Goal: Task Accomplishment & Management: Complete application form

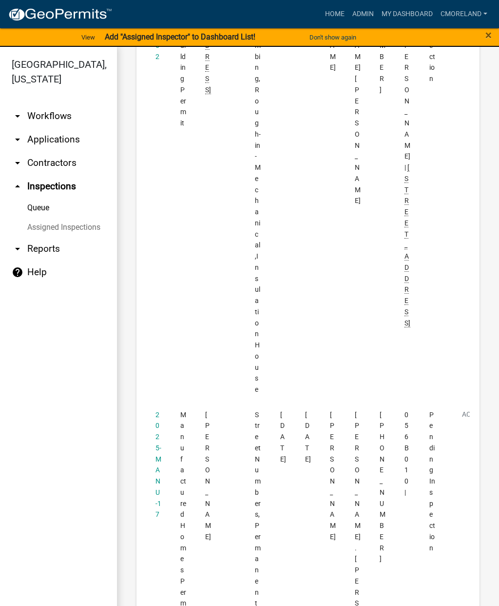
scroll to position [335, 0]
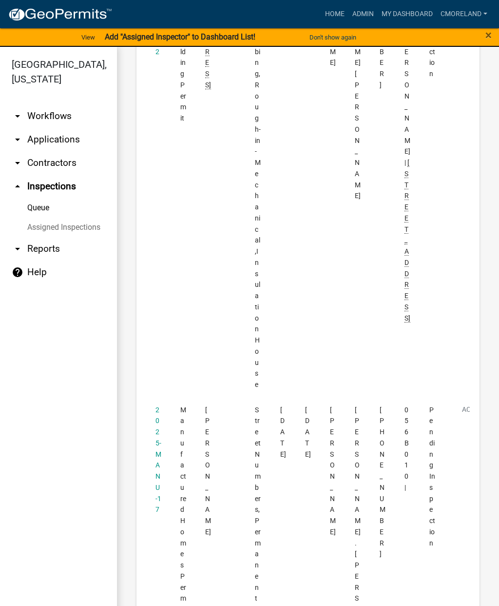
click at [158, 420] on link "2025-MANU-17" at bounding box center [159, 460] width 6 height 108
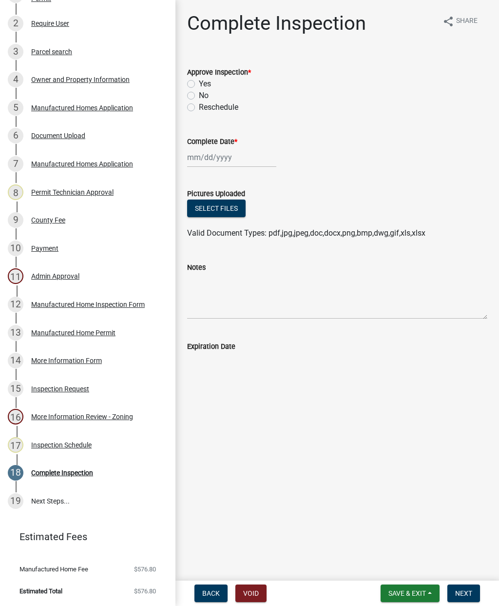
scroll to position [197, 0]
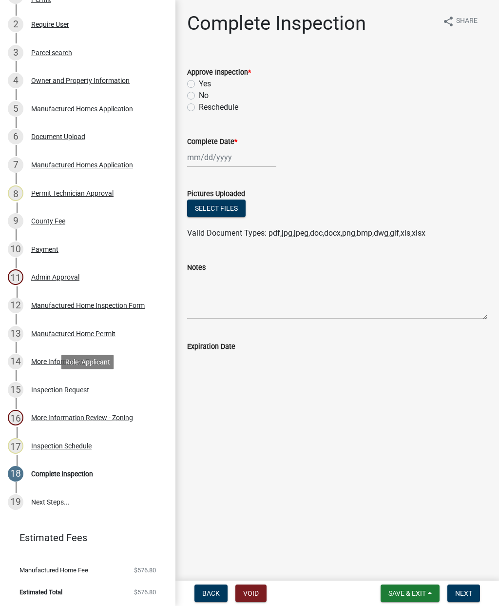
click at [64, 387] on div "Inspection Request" at bounding box center [60, 389] width 58 height 7
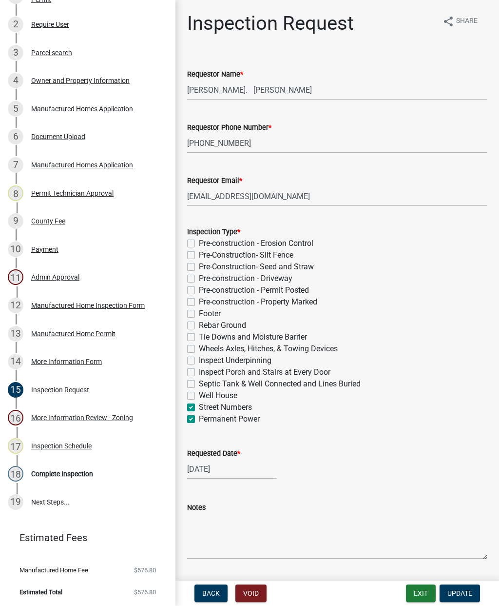
click at [199, 360] on label "Inspect Underpinning" at bounding box center [235, 361] width 73 height 12
click at [199, 360] on input "Inspect Underpinning" at bounding box center [202, 358] width 6 height 6
checkbox input "true"
checkbox input "false"
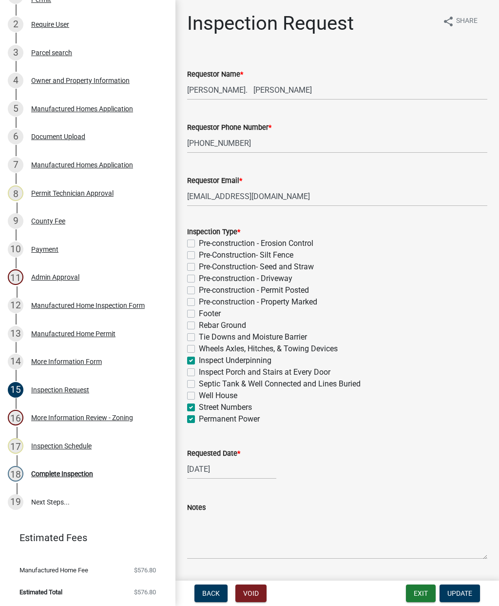
checkbox input "false"
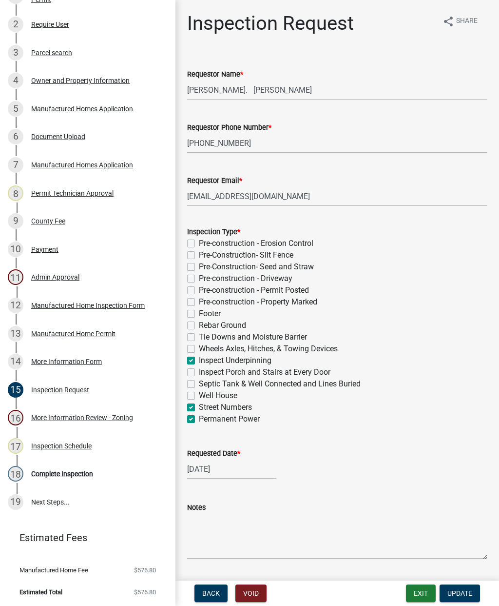
checkbox input "false"
checkbox input "true"
checkbox input "false"
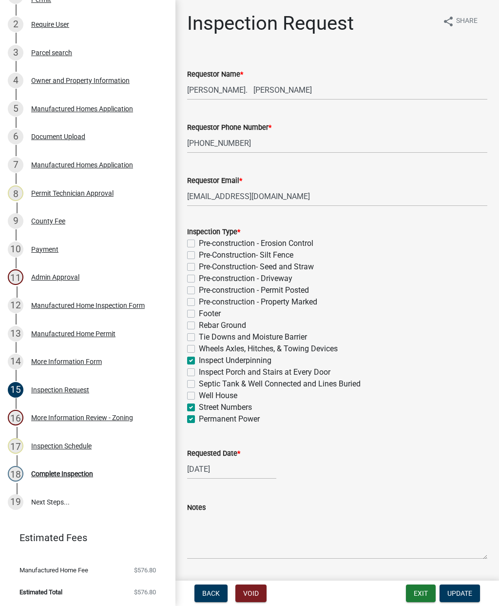
checkbox input "false"
checkbox input "true"
click at [199, 374] on label "Inspect Porch and Stairs at Every Door" at bounding box center [265, 372] width 132 height 12
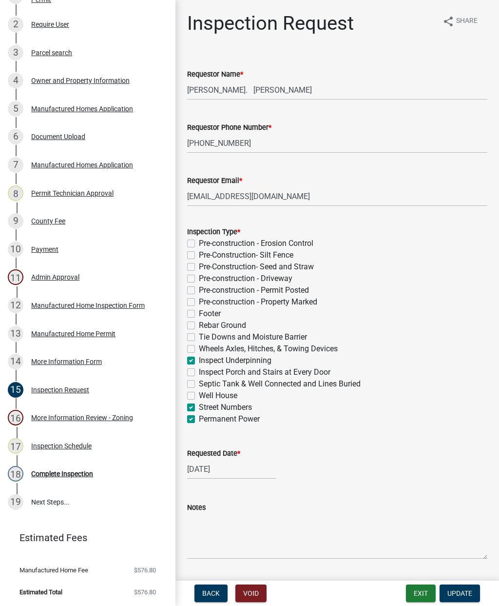
click at [199, 373] on input "Inspect Porch and Stairs at Every Door" at bounding box center [202, 369] width 6 height 6
checkbox input "true"
checkbox input "false"
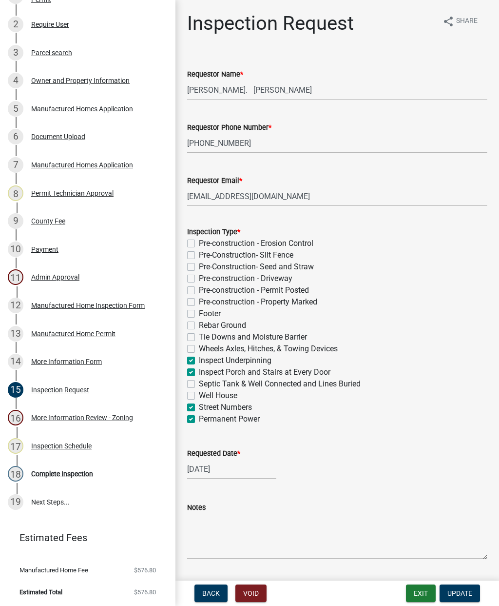
checkbox input "false"
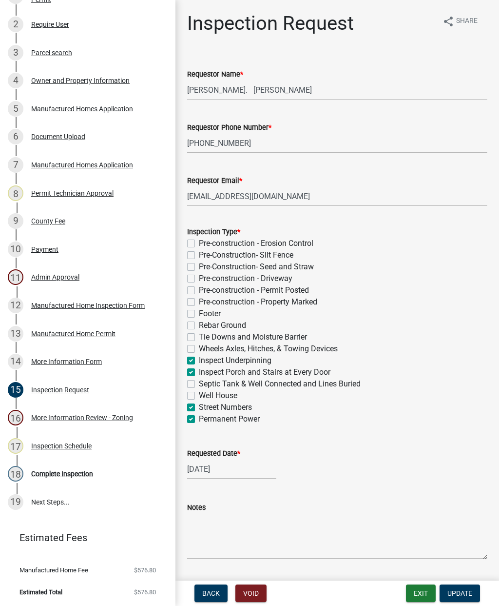
checkbox input "false"
checkbox input "true"
checkbox input "false"
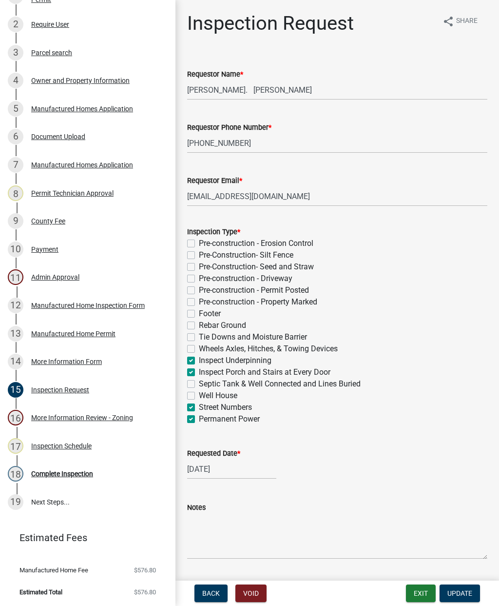
checkbox input "false"
checkbox input "true"
click at [199, 385] on label "Septic Tank & Well Connected and Lines Buried" at bounding box center [280, 384] width 162 height 12
click at [199, 384] on input "Septic Tank & Well Connected and Lines Buried" at bounding box center [202, 381] width 6 height 6
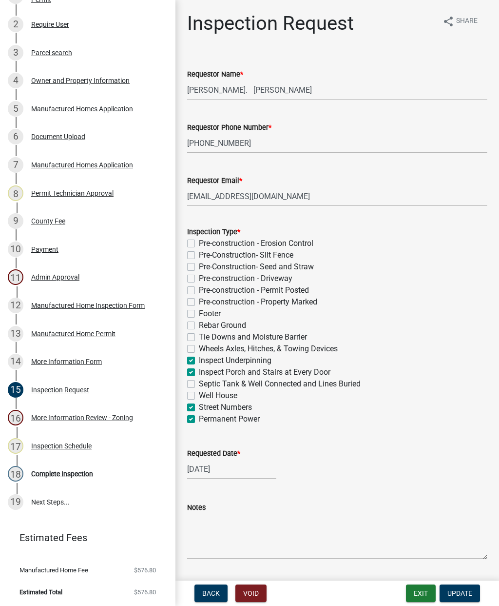
checkbox input "true"
checkbox input "false"
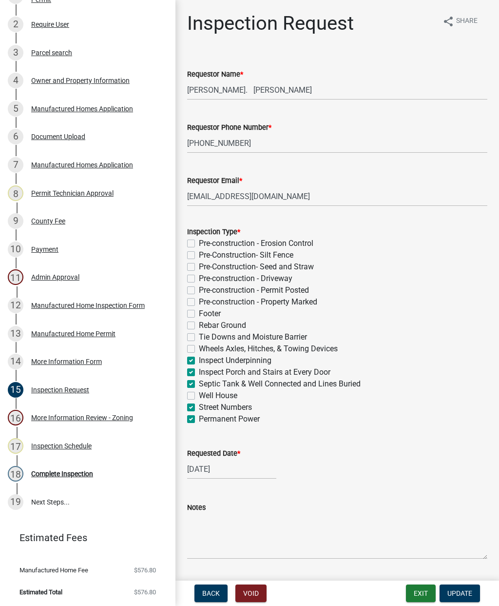
checkbox input "false"
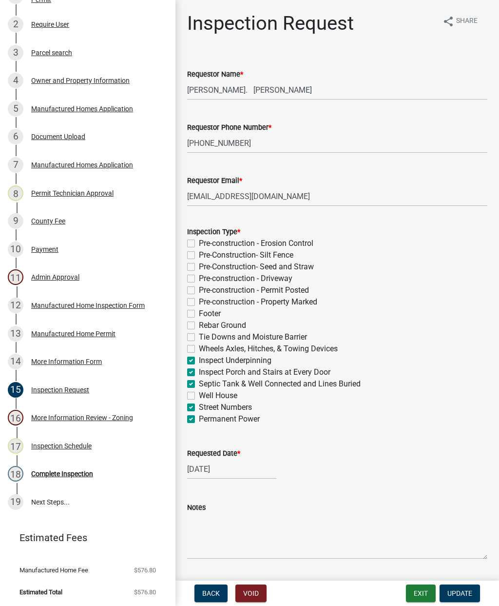
checkbox input "false"
checkbox input "true"
checkbox input "false"
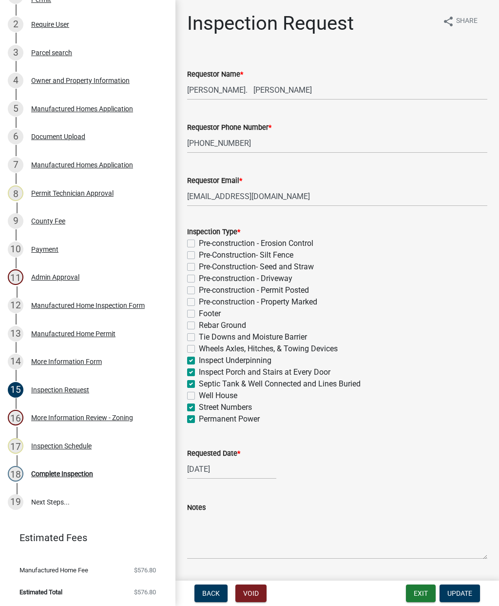
checkbox input "true"
click at [460, 598] on button "Update" at bounding box center [460, 593] width 40 height 18
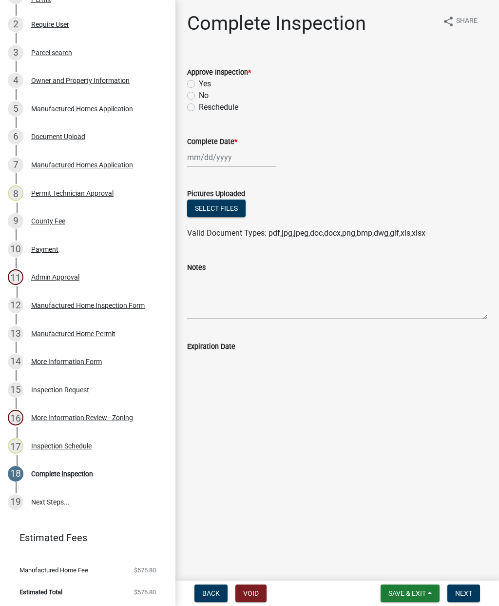
click at [199, 81] on label "Yes" at bounding box center [205, 84] width 12 height 12
click at [199, 81] on input "Yes" at bounding box center [202, 81] width 6 height 6
radio input "true"
click at [206, 156] on div at bounding box center [231, 157] width 89 height 20
select select "8"
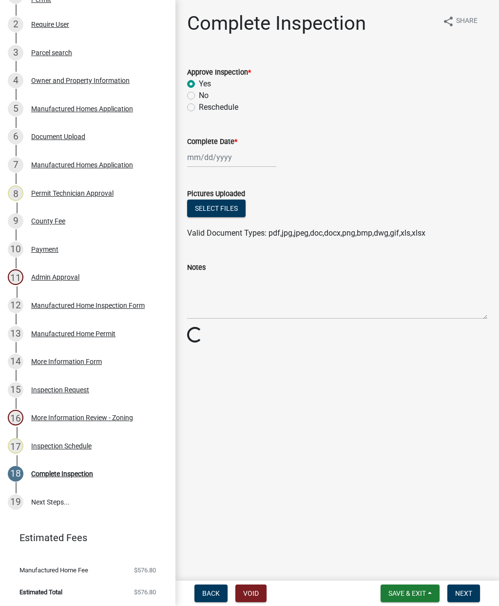
select select "2025"
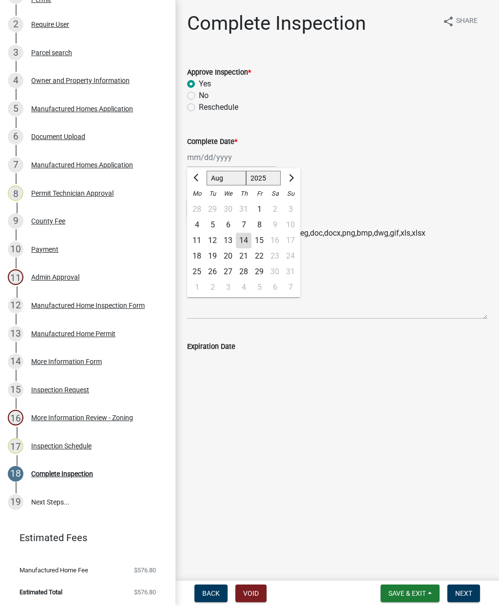
click at [241, 239] on div "14" at bounding box center [244, 241] width 16 height 16
type input "[DATE]"
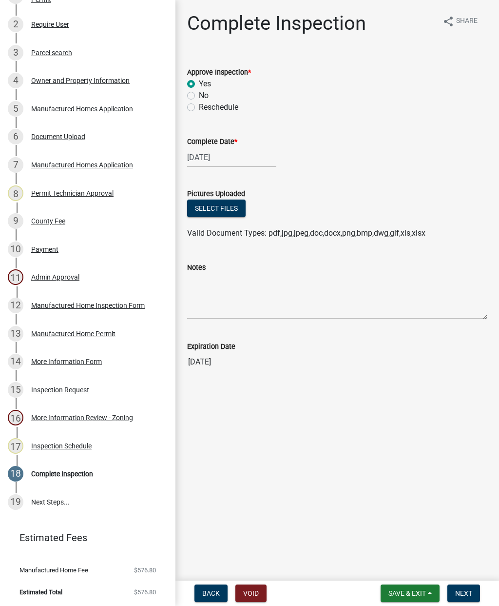
click at [466, 592] on span "Next" at bounding box center [463, 593] width 17 height 8
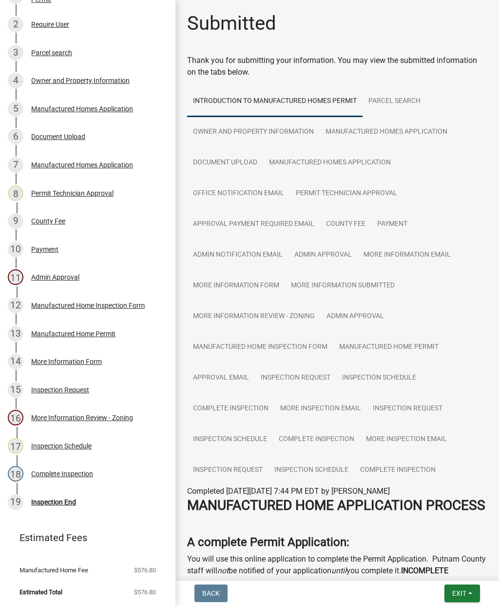
click at [459, 590] on span "Exit" at bounding box center [460, 593] width 14 height 8
click at [438, 562] on button "Save & Exit" at bounding box center [442, 567] width 78 height 23
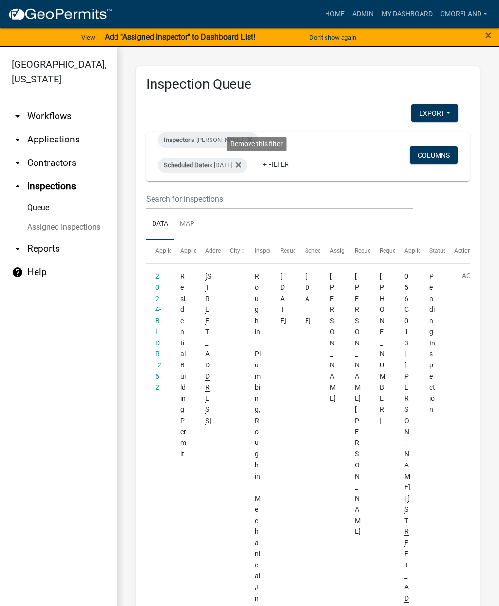
click at [241, 172] on fa-icon at bounding box center [236, 166] width 9 height 16
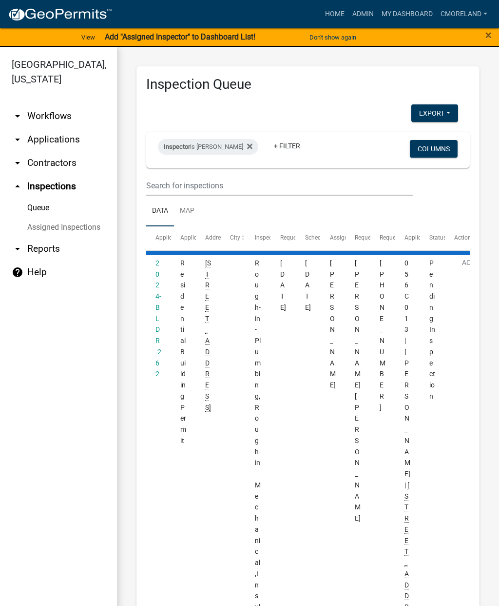
click at [252, 147] on fa-icon at bounding box center [247, 147] width 9 height 16
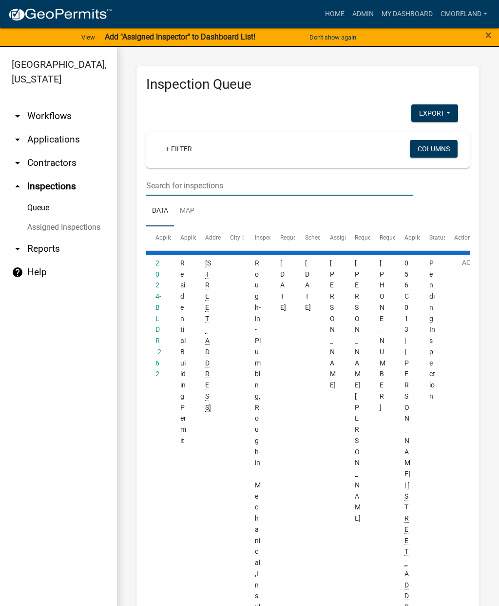
click at [169, 181] on input "text" at bounding box center [279, 186] width 267 height 20
type input "1109 [GEOGRAPHIC_DATA]"
select select "2: 50"
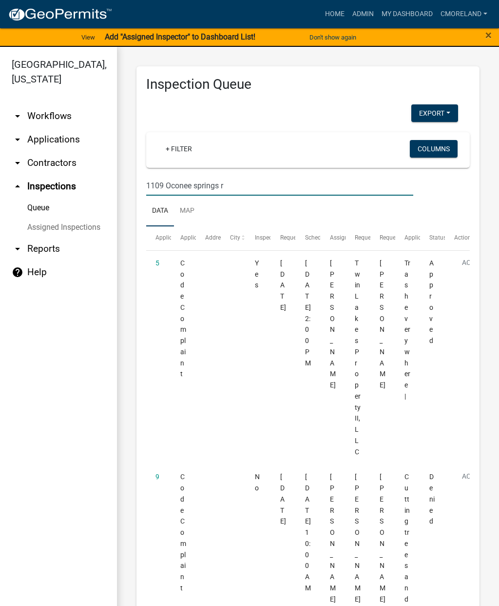
type input "[STREET_ADDRESS]"
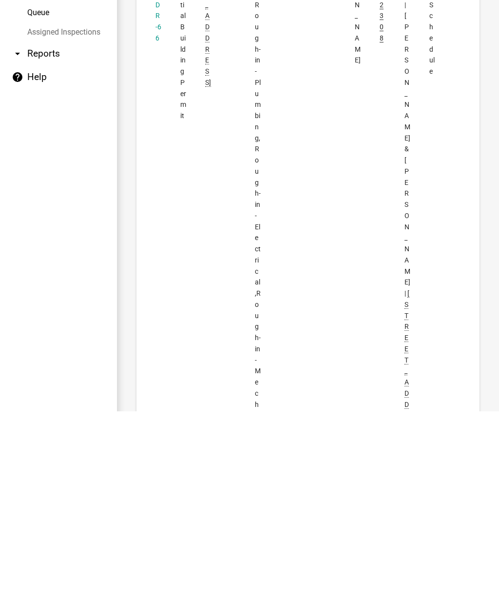
scroll to position [12, 0]
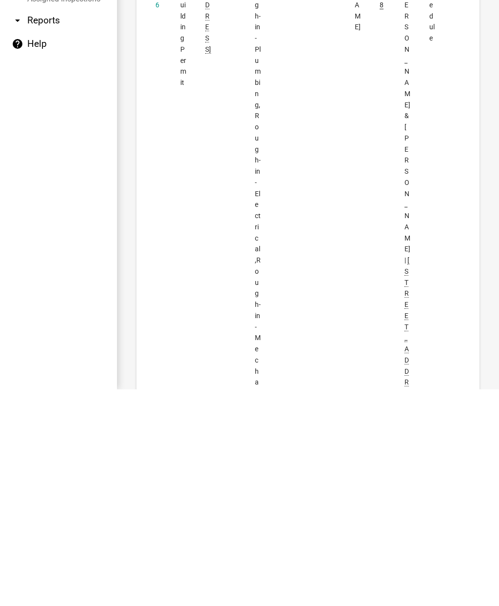
select select "2: 50"
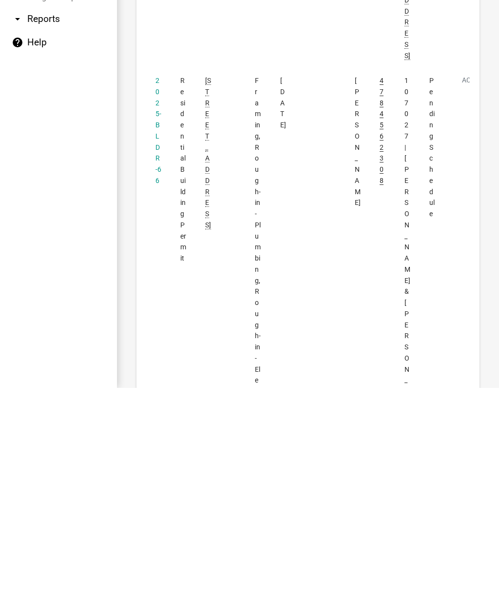
scroll to position [1020, 0]
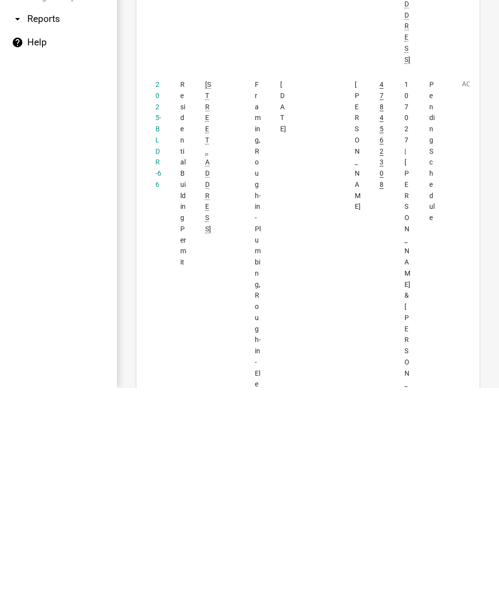
type input "[STREET_ADDRESS]"
click at [158, 298] on link "2025-BLDR-66" at bounding box center [159, 352] width 6 height 108
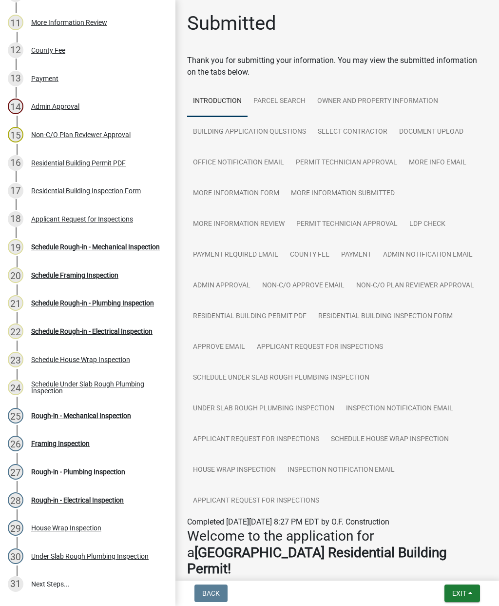
scroll to position [436, 0]
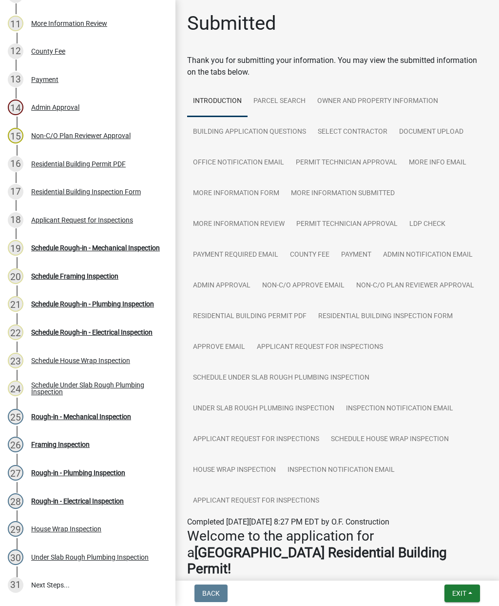
click at [73, 244] on div "Schedule Rough-in - Mechanical Inspection" at bounding box center [95, 247] width 129 height 7
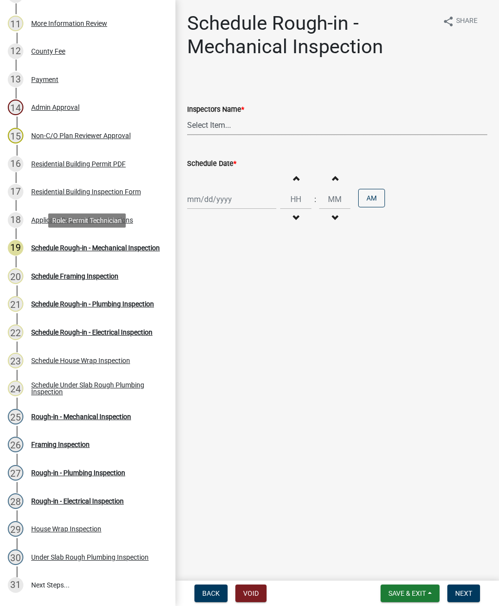
click at [213, 121] on select "Select Item... mrivera ([PERSON_NAME]) jstokes ([PERSON_NAME]) asmith105 ([PERS…" at bounding box center [337, 125] width 300 height 20
select select "07642ab0-564c-47bb-824b-0ccf2da83593"
click at [203, 197] on div at bounding box center [231, 199] width 89 height 20
select select "8"
select select "2025"
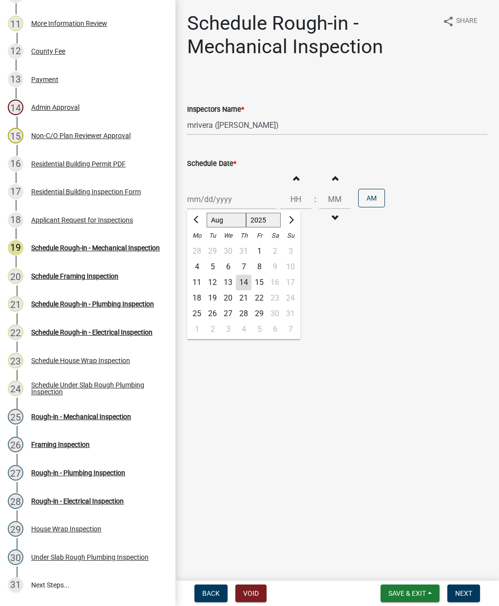
click at [261, 280] on div "15" at bounding box center [260, 283] width 16 height 16
type input "[DATE]"
click at [459, 587] on button "Next" at bounding box center [464, 593] width 33 height 18
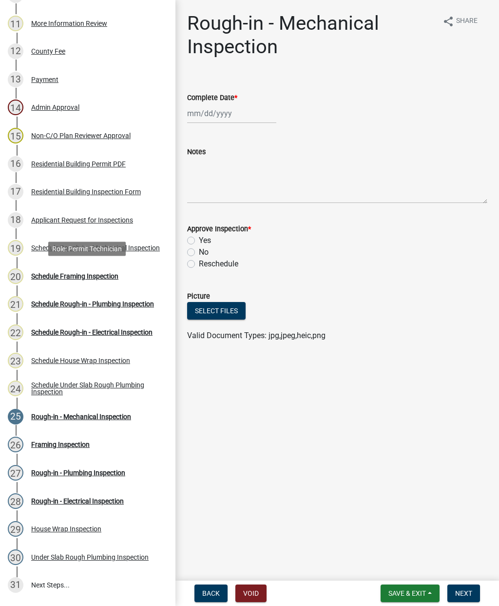
click at [80, 278] on div "Schedule Framing Inspection" at bounding box center [74, 276] width 87 height 7
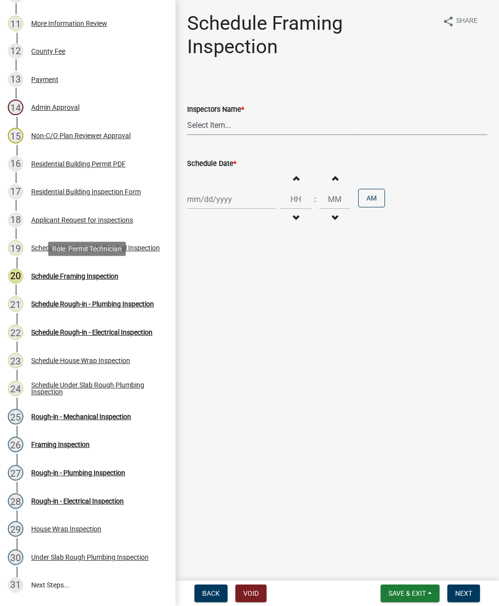
click at [228, 129] on select "Select Item... mrivera ([PERSON_NAME]) jstokes ([PERSON_NAME]) asmith105 ([PERS…" at bounding box center [337, 125] width 300 height 20
select select "07642ab0-564c-47bb-824b-0ccf2da83593"
click at [214, 197] on div at bounding box center [231, 199] width 89 height 20
select select "8"
select select "2025"
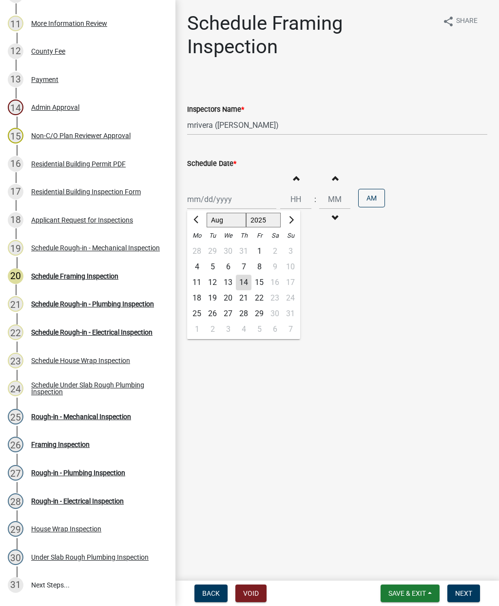
click at [259, 281] on div "15" at bounding box center [260, 283] width 16 height 16
type input "[DATE]"
click at [459, 589] on span "Next" at bounding box center [463, 593] width 17 height 8
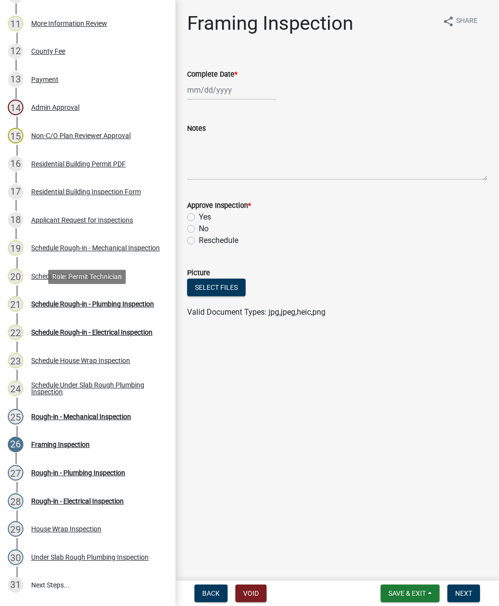
click at [82, 301] on div "Schedule Rough-in - Plumbing Inspection" at bounding box center [92, 303] width 123 height 7
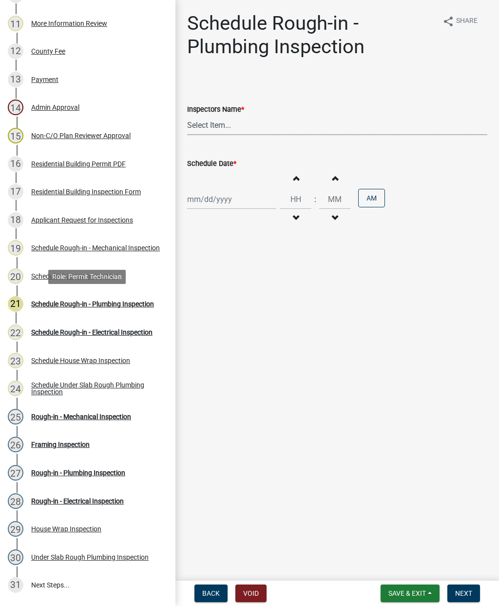
click at [222, 129] on select "Select Item... mrivera ([PERSON_NAME]) jstokes ([PERSON_NAME]) asmith105 ([PERS…" at bounding box center [337, 125] width 300 height 20
select select "07642ab0-564c-47bb-824b-0ccf2da83593"
click at [214, 198] on div at bounding box center [231, 199] width 89 height 20
select select "8"
select select "2025"
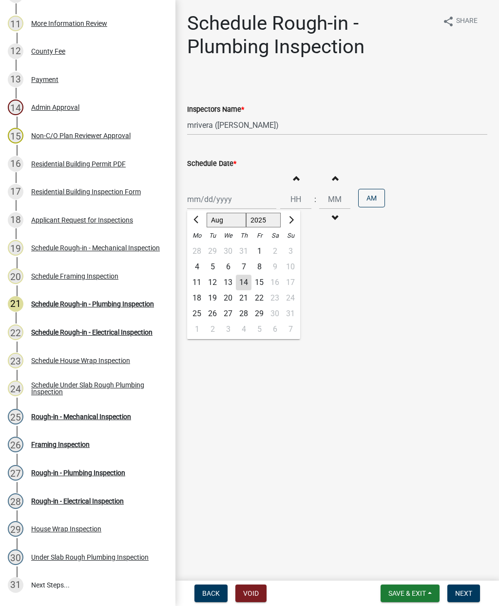
click at [263, 286] on div "15" at bounding box center [260, 283] width 16 height 16
type input "[DATE]"
click at [461, 596] on span "Next" at bounding box center [463, 593] width 17 height 8
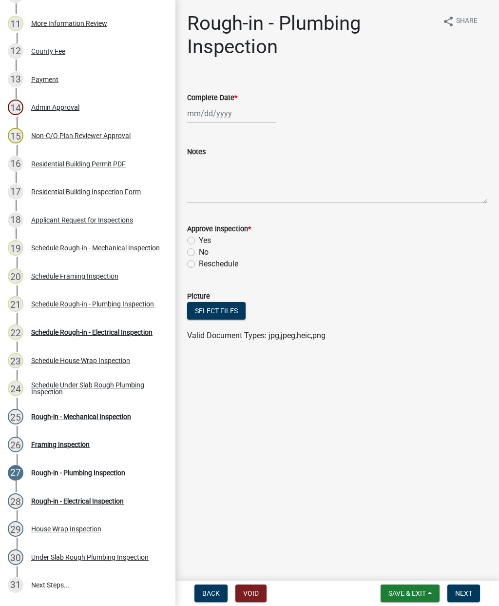
click at [61, 330] on div "Schedule Rough-in - Electrical Inspection" at bounding box center [91, 332] width 121 height 7
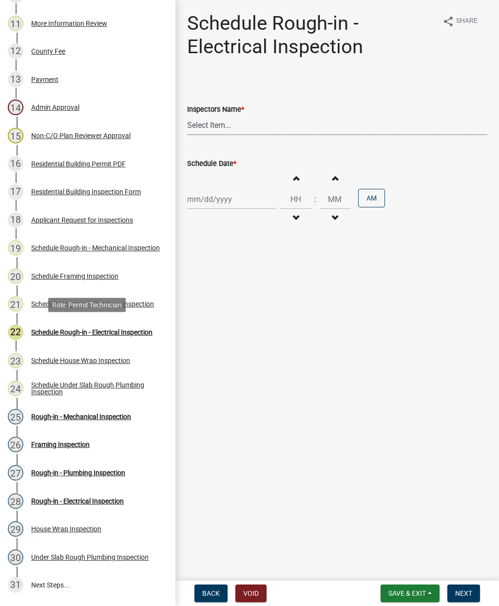
click at [223, 128] on select "Select Item... mrivera ([PERSON_NAME]) jstokes ([PERSON_NAME]) asmith105 ([PERS…" at bounding box center [337, 125] width 300 height 20
select select "07642ab0-564c-47bb-824b-0ccf2da83593"
click at [211, 199] on div at bounding box center [231, 199] width 89 height 20
select select "8"
select select "2025"
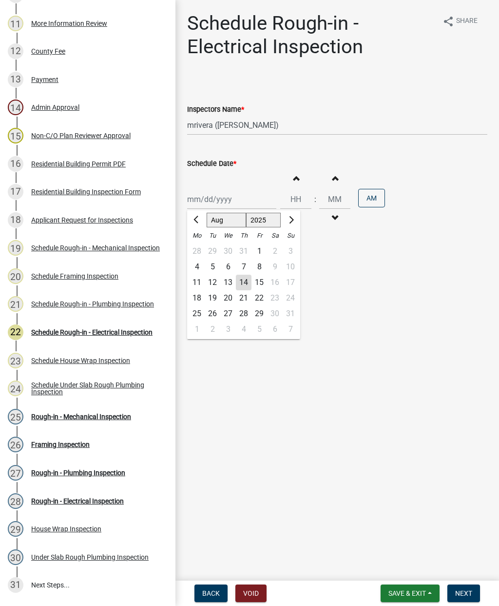
click at [257, 277] on div "15" at bounding box center [260, 283] width 16 height 16
type input "[DATE]"
click at [462, 592] on span "Next" at bounding box center [463, 593] width 17 height 8
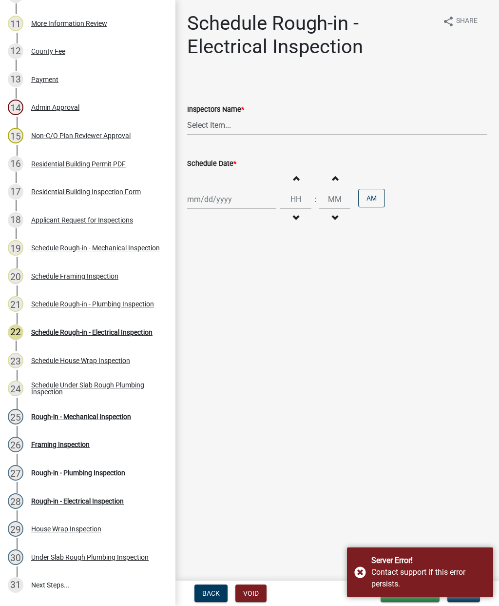
click at [360, 574] on div "Server Error! Contact support if this error persists." at bounding box center [420, 572] width 146 height 50
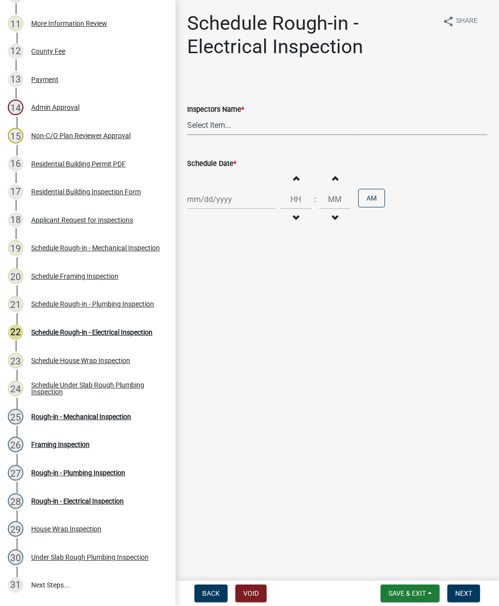
click at [237, 130] on select "Select Item... mrivera ([PERSON_NAME]) jstokes ([PERSON_NAME]) asmith105 ([PERS…" at bounding box center [337, 125] width 300 height 20
select select "07642ab0-564c-47bb-824b-0ccf2da83593"
click at [217, 197] on div at bounding box center [231, 199] width 89 height 20
select select "8"
select select "2025"
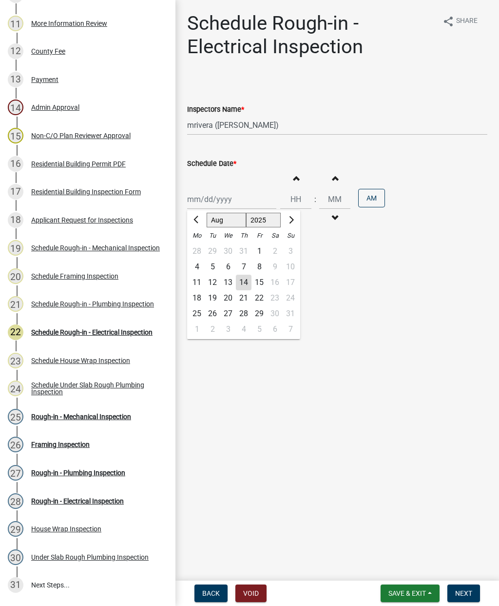
click at [261, 284] on div "15" at bounding box center [260, 283] width 16 height 16
type input "[DATE]"
click at [466, 587] on button "Next" at bounding box center [464, 593] width 33 height 18
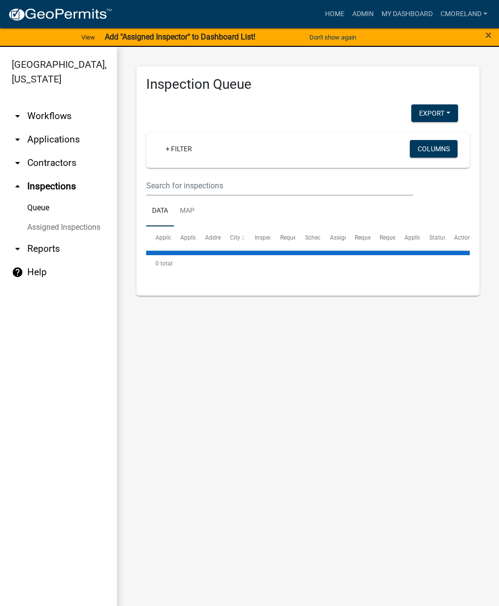
select select "2: 50"
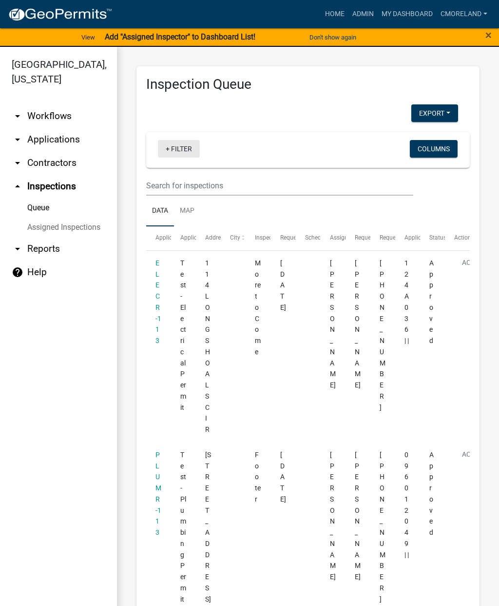
click at [187, 145] on link "+ Filter" at bounding box center [179, 149] width 42 height 18
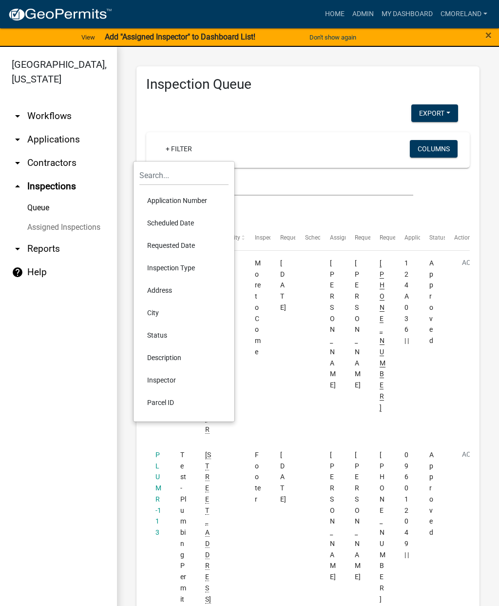
click at [167, 224] on li "Scheduled Date" at bounding box center [183, 223] width 89 height 22
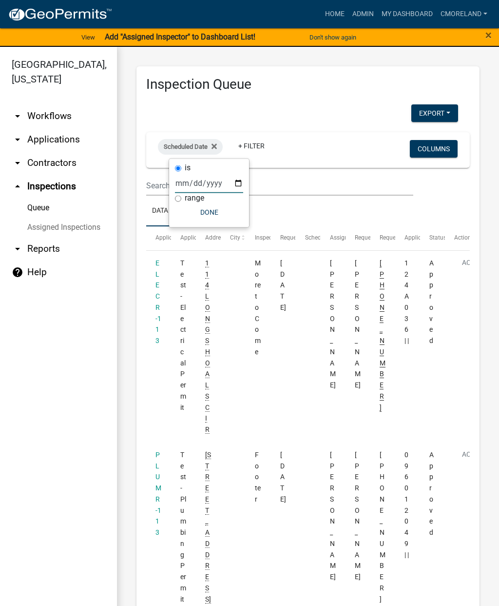
click at [199, 179] on input "date" at bounding box center [209, 183] width 68 height 20
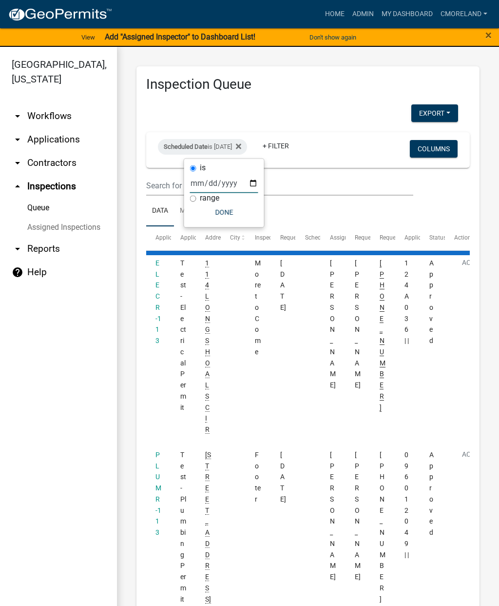
type input "[DATE]"
click at [216, 215] on button "Done" at bounding box center [224, 212] width 68 height 18
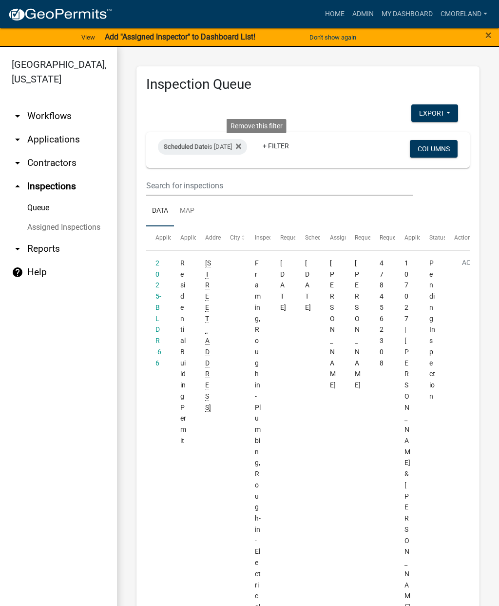
click at [241, 144] on icon at bounding box center [238, 146] width 5 height 8
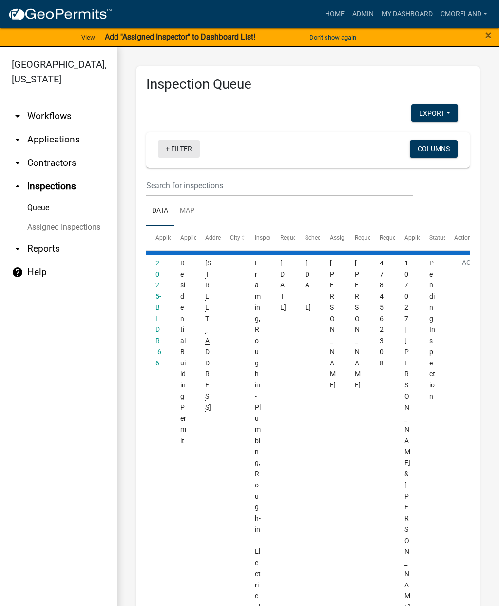
click at [179, 149] on link "+ Filter" at bounding box center [179, 149] width 42 height 18
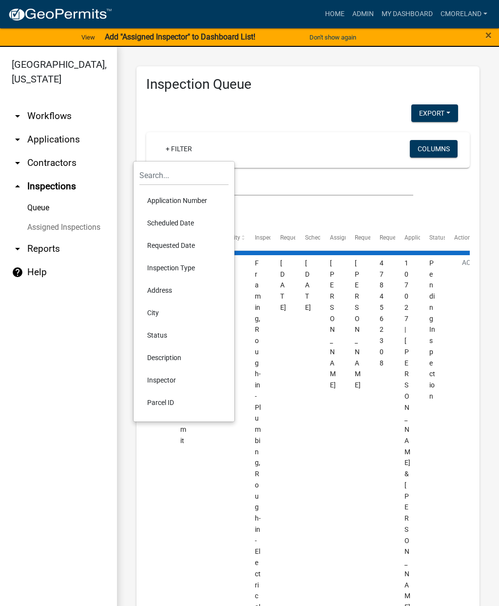
select select "2: 50"
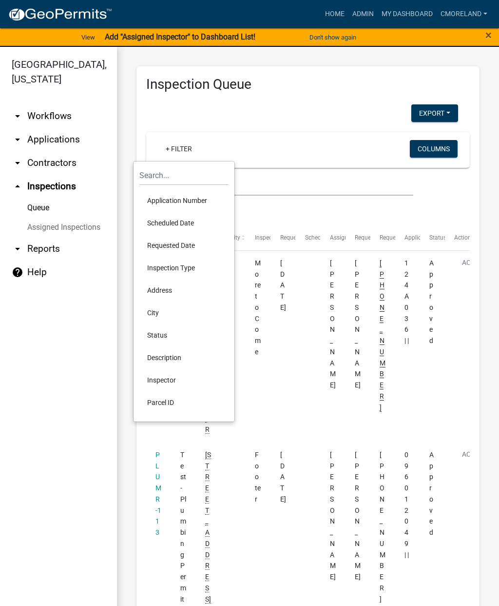
click at [173, 221] on li "Scheduled Date" at bounding box center [183, 223] width 89 height 22
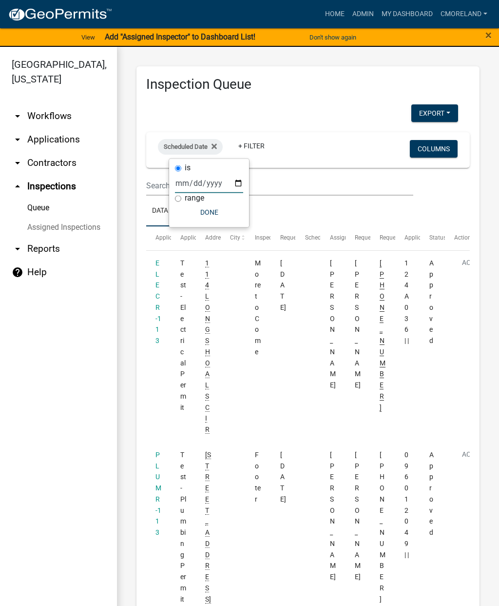
click at [200, 178] on input "date" at bounding box center [209, 183] width 68 height 20
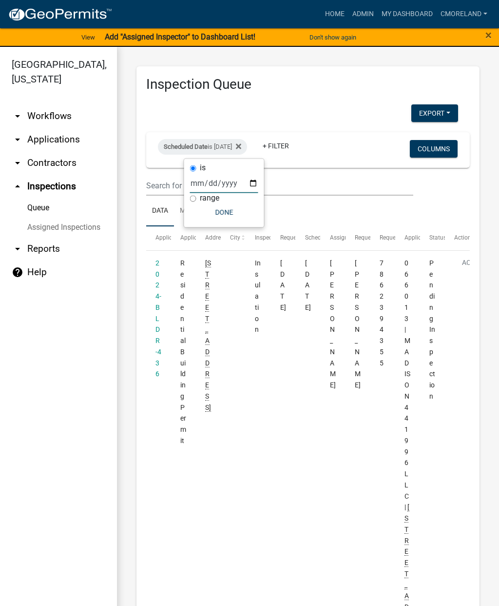
type input "[DATE]"
click at [210, 208] on button "Done" at bounding box center [224, 212] width 68 height 18
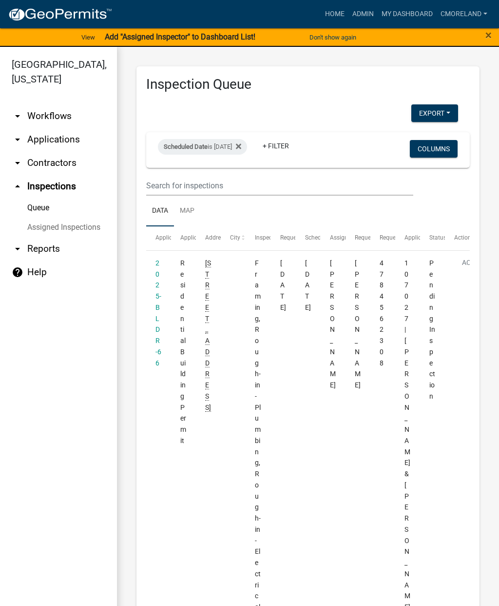
click at [241, 145] on icon at bounding box center [238, 146] width 5 height 5
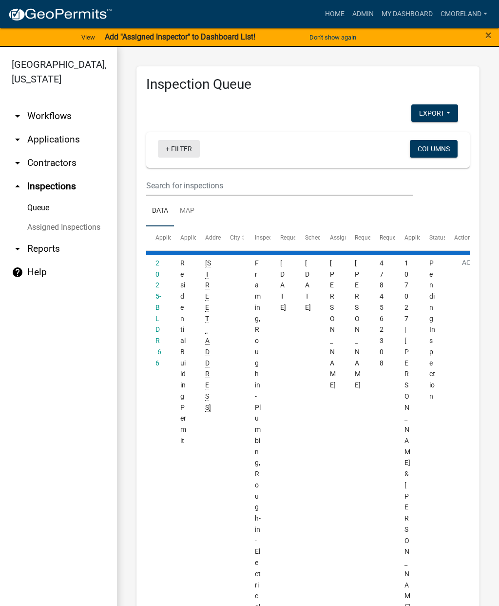
click at [179, 147] on link "+ Filter" at bounding box center [179, 149] width 42 height 18
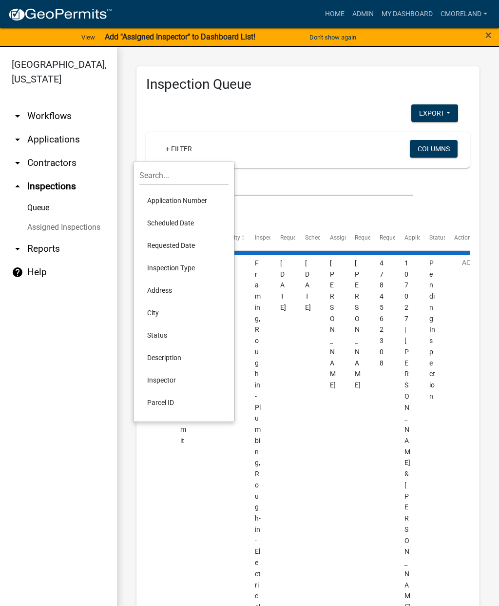
click at [167, 221] on li "Scheduled Date" at bounding box center [183, 223] width 89 height 22
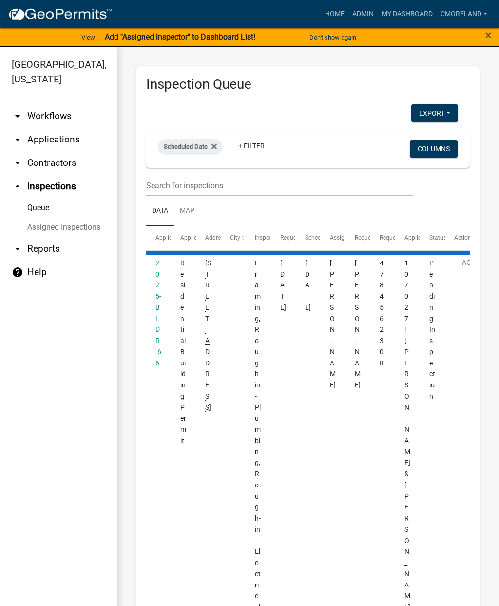
select select "2: 50"
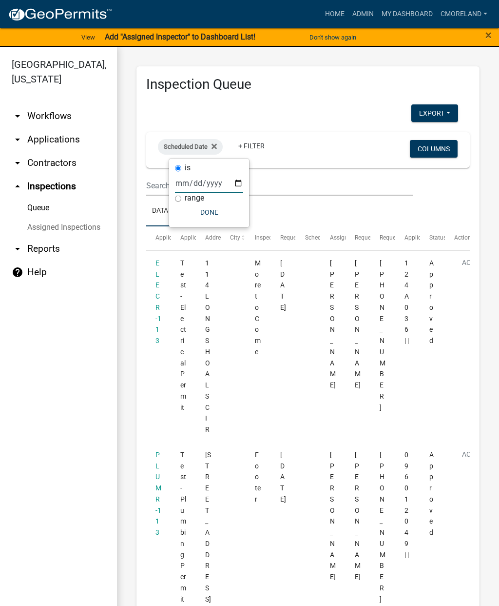
click at [197, 178] on input "date" at bounding box center [209, 183] width 68 height 20
type input "[DATE]"
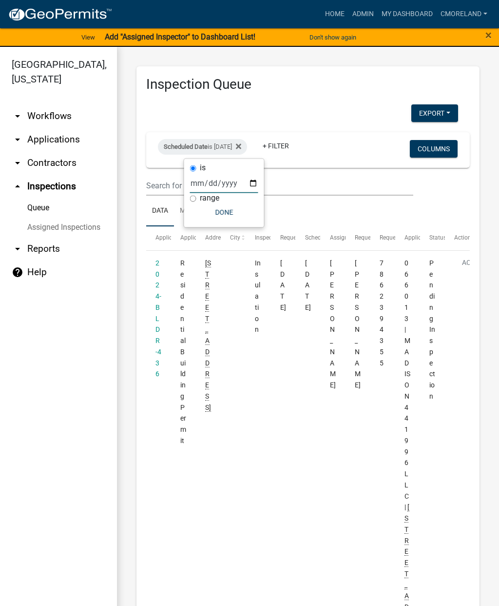
click at [211, 211] on button "Done" at bounding box center [224, 212] width 68 height 18
click at [297, 141] on link "+ Filter" at bounding box center [276, 146] width 42 height 18
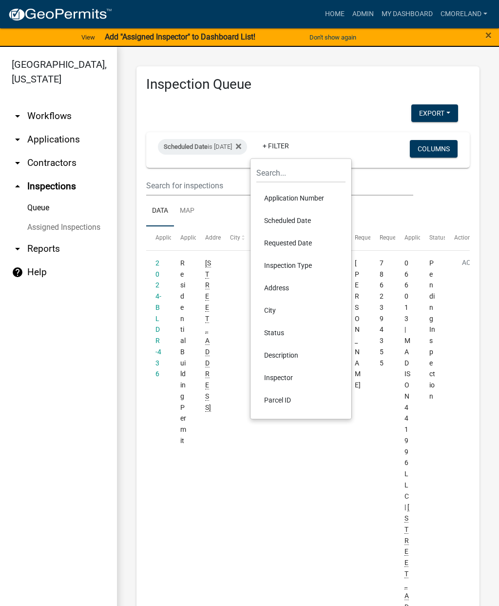
click at [281, 372] on li "Inspector" at bounding box center [300, 377] width 89 height 22
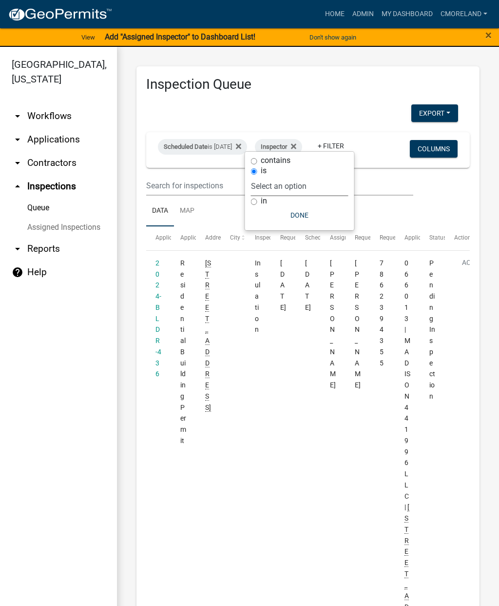
click at [334, 185] on select "Select an option None [PERSON_NAME] [PERSON_NAME] [PERSON_NAME] [PERSON_NAME] […" at bounding box center [300, 186] width 98 height 20
select select "a0ea4169-8540-4a2c-b9f4-cf4c1ffdeb95"
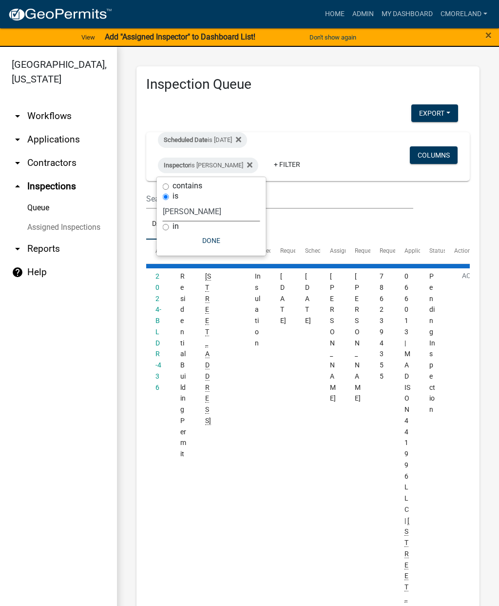
click at [213, 238] on button "Done" at bounding box center [212, 241] width 98 height 18
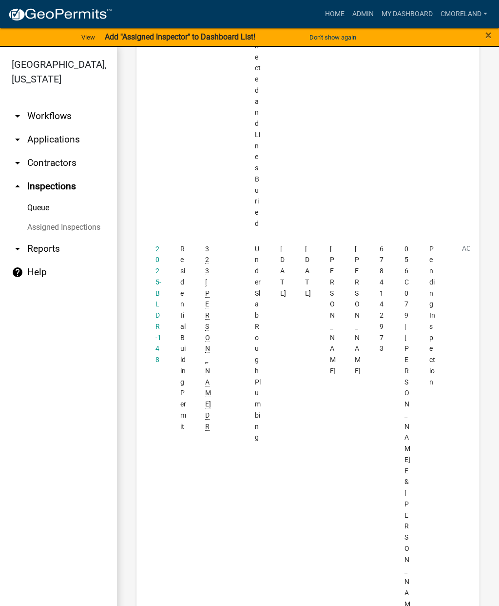
scroll to position [1580, 0]
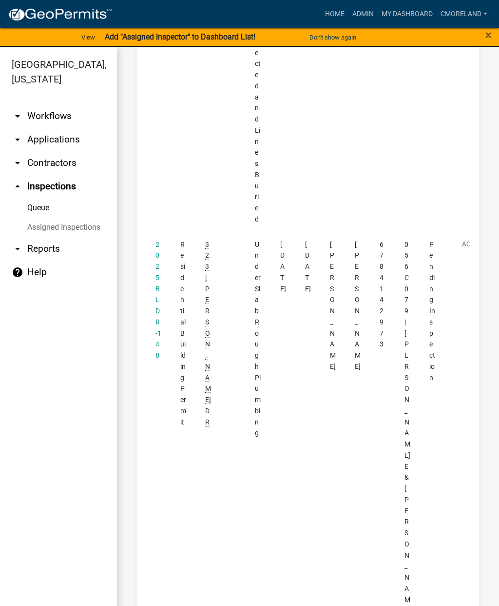
click at [157, 240] on link "2025-BLDR-148" at bounding box center [159, 299] width 6 height 119
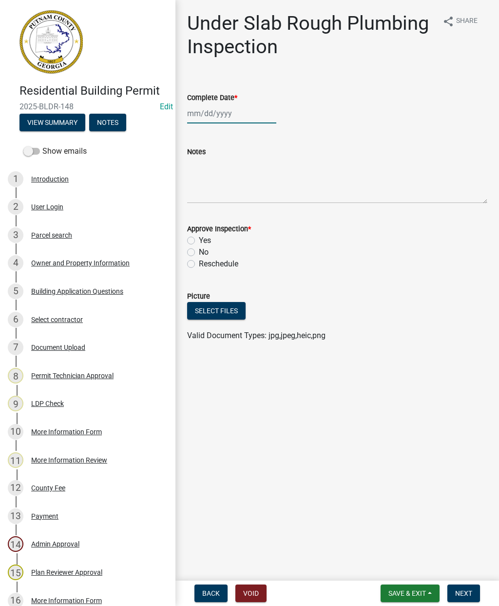
click at [212, 108] on div at bounding box center [231, 113] width 89 height 20
select select "8"
select select "2025"
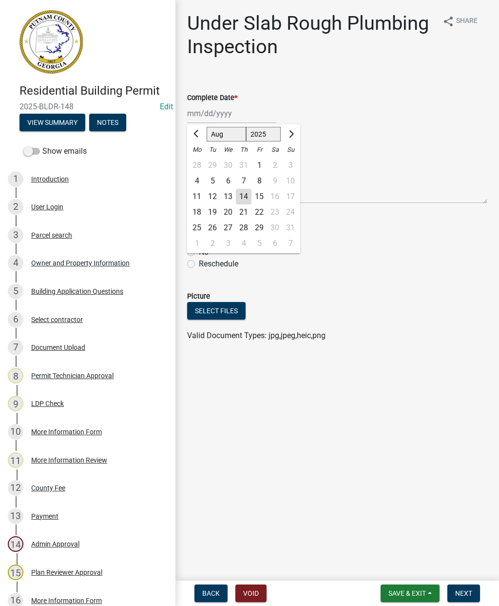
click at [243, 196] on div "14" at bounding box center [244, 197] width 16 height 16
type input "[DATE]"
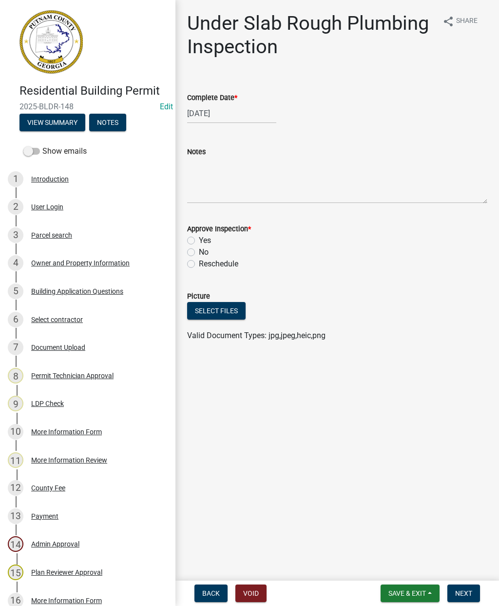
click at [199, 237] on label "Yes" at bounding box center [205, 241] width 12 height 12
click at [199, 237] on input "Yes" at bounding box center [202, 238] width 6 height 6
radio input "true"
click at [462, 586] on button "Next" at bounding box center [464, 593] width 33 height 18
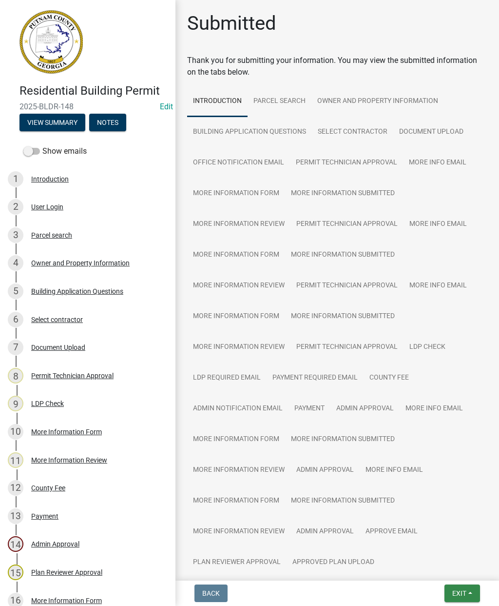
click at [465, 589] on span "Exit" at bounding box center [460, 593] width 14 height 8
click at [442, 561] on button "Save & Exit" at bounding box center [442, 567] width 78 height 23
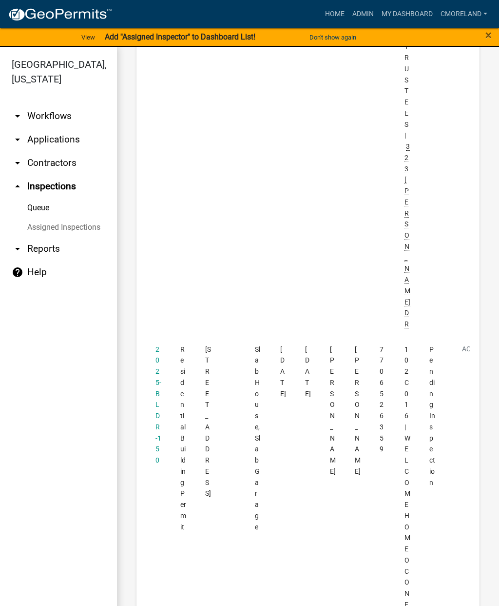
scroll to position [2184, 0]
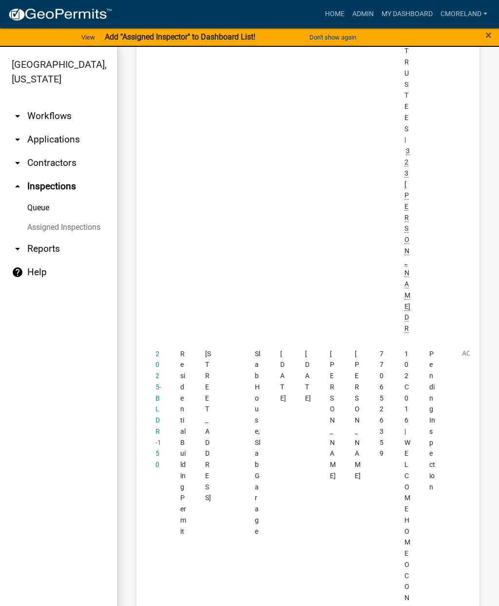
click at [157, 350] on link "2025-BLDR-150" at bounding box center [159, 409] width 6 height 119
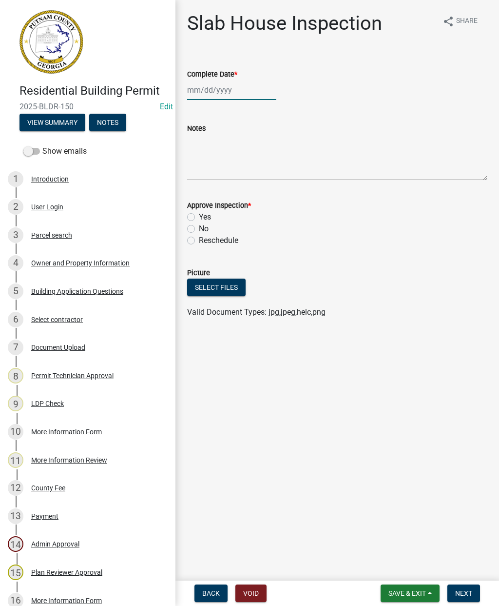
click at [217, 90] on div at bounding box center [231, 90] width 89 height 20
select select "8"
select select "2025"
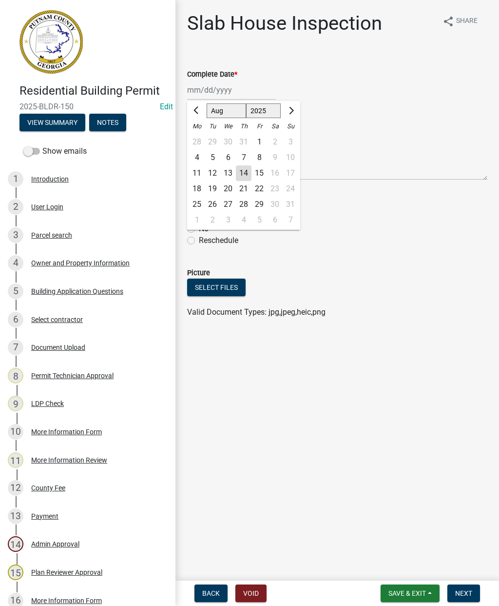
click at [242, 171] on div "14" at bounding box center [244, 173] width 16 height 16
type input "[DATE]"
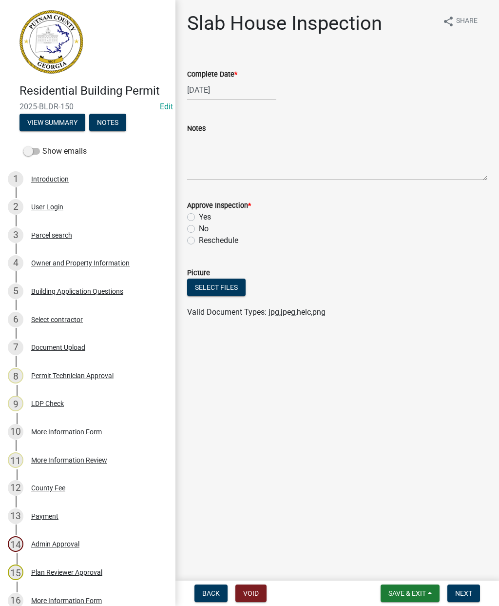
click at [199, 217] on label "Yes" at bounding box center [205, 217] width 12 height 12
click at [199, 217] on input "Yes" at bounding box center [202, 214] width 6 height 6
radio input "true"
click at [473, 596] on button "Next" at bounding box center [464, 593] width 33 height 18
click at [214, 91] on div at bounding box center [231, 90] width 89 height 20
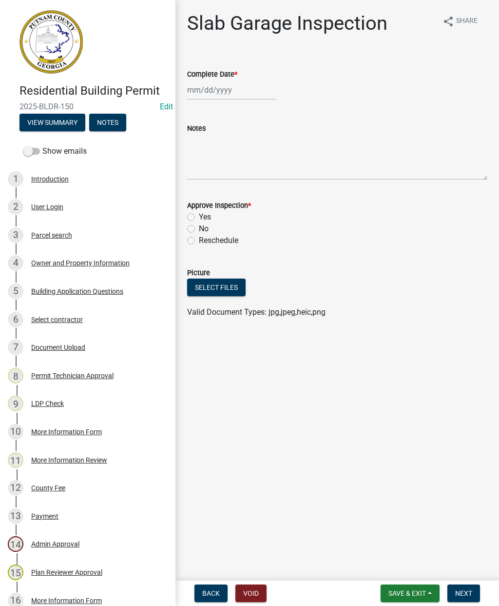
select select "8"
select select "2025"
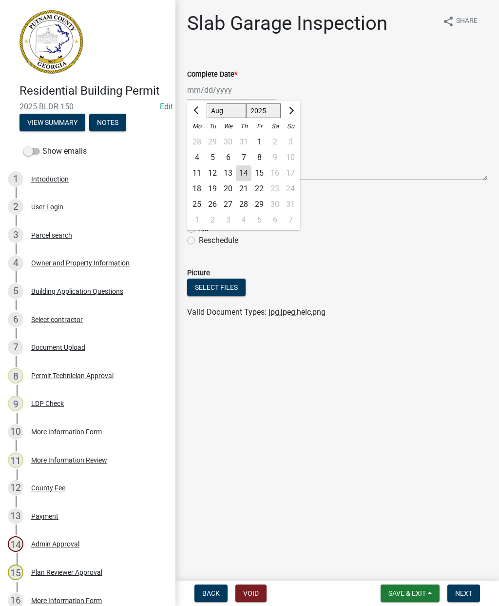
click at [250, 171] on div "14" at bounding box center [244, 173] width 16 height 16
type input "[DATE]"
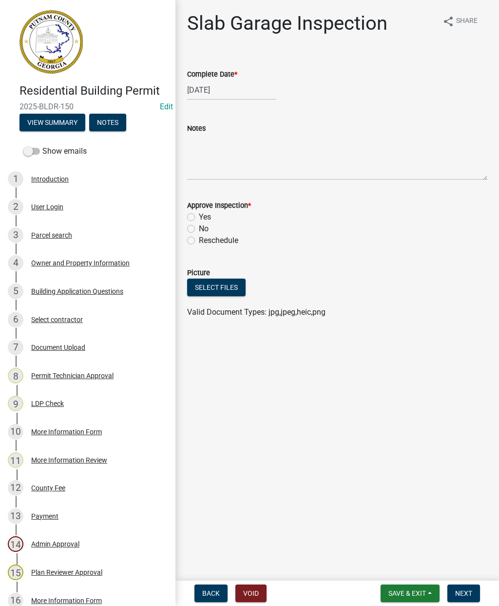
click at [199, 218] on label "Yes" at bounding box center [205, 217] width 12 height 12
click at [199, 217] on input "Yes" at bounding box center [202, 214] width 6 height 6
radio input "true"
click at [459, 593] on span "Next" at bounding box center [463, 593] width 17 height 8
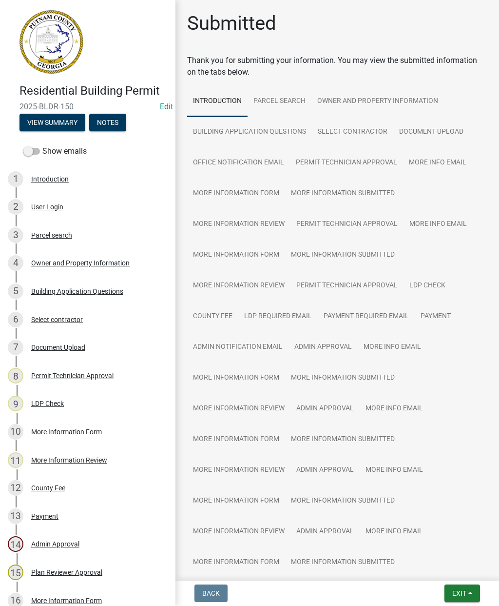
click at [458, 587] on button "Exit" at bounding box center [463, 593] width 36 height 18
click at [435, 560] on button "Save & Exit" at bounding box center [442, 567] width 78 height 23
click at [465, 590] on span "Exit" at bounding box center [460, 593] width 14 height 8
click at [440, 561] on button "Save & Exit" at bounding box center [442, 567] width 78 height 23
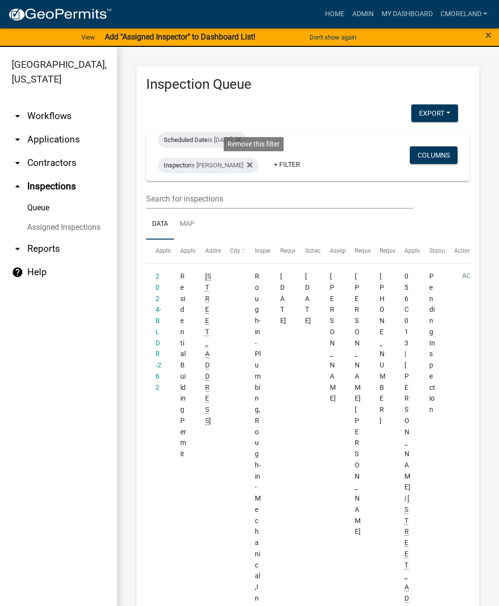
click at [253, 166] on fa-icon at bounding box center [247, 166] width 9 height 16
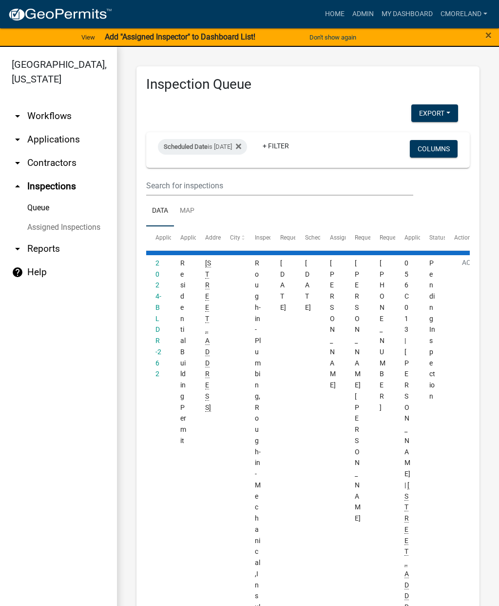
select select "2: 50"
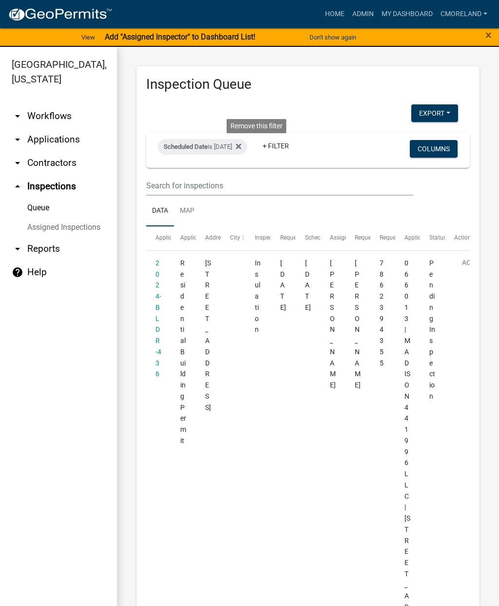
click at [241, 148] on icon at bounding box center [238, 146] width 5 height 5
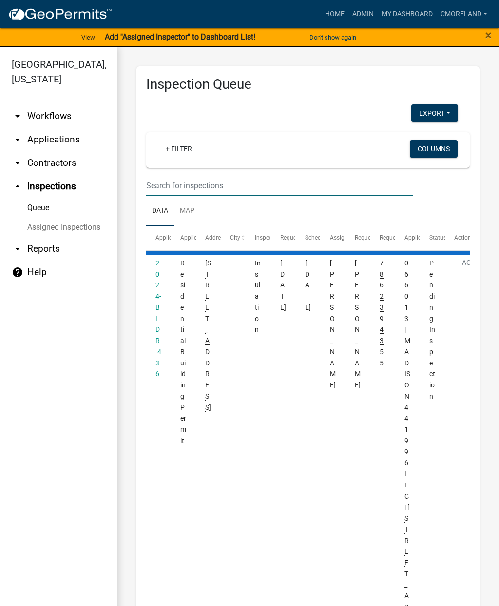
click at [178, 182] on input "text" at bounding box center [279, 186] width 267 height 20
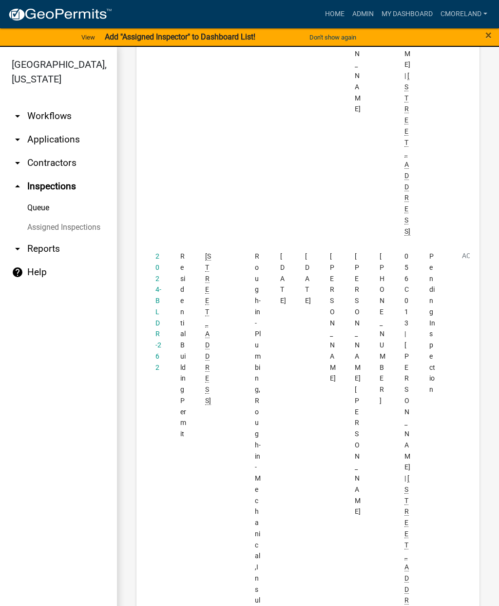
scroll to position [1615, 0]
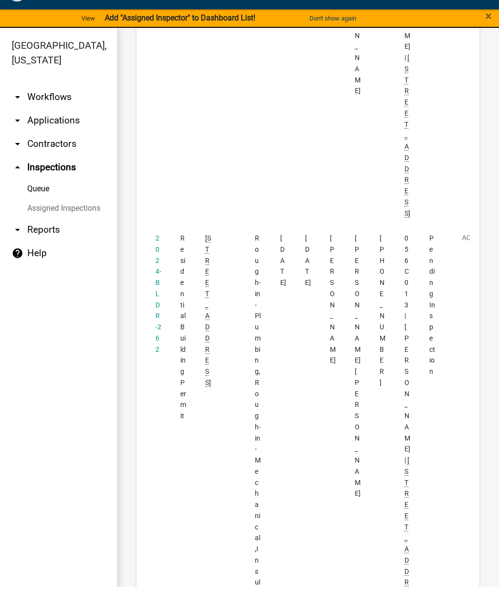
type input "146 oak ln"
click at [158, 253] on link "2024-BLDR-262" at bounding box center [159, 312] width 6 height 119
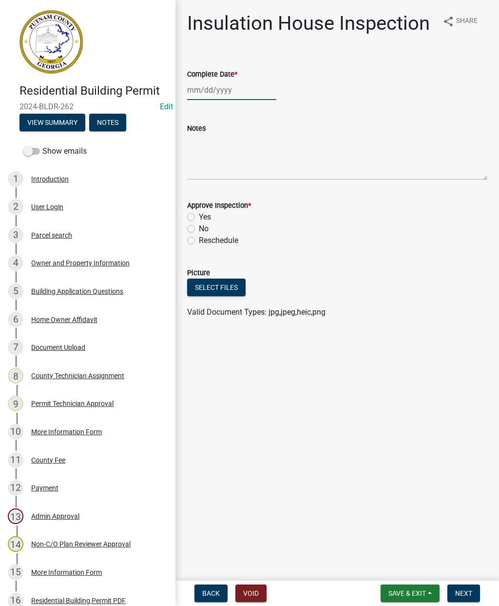
click at [202, 94] on div at bounding box center [231, 90] width 89 height 20
select select "8"
select select "2025"
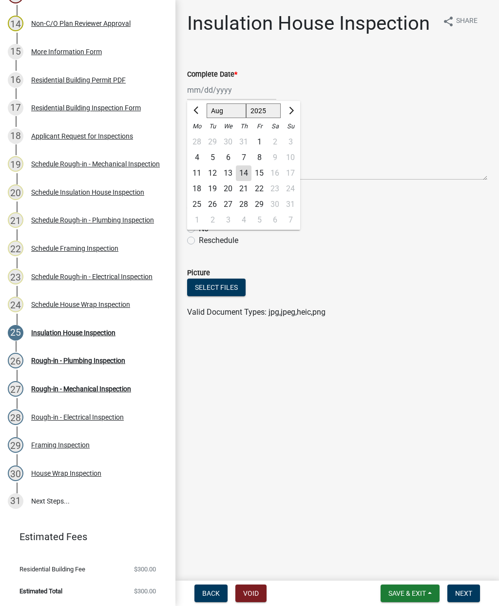
scroll to position [520, 0]
click at [243, 174] on div "14" at bounding box center [244, 173] width 16 height 16
type input "[DATE]"
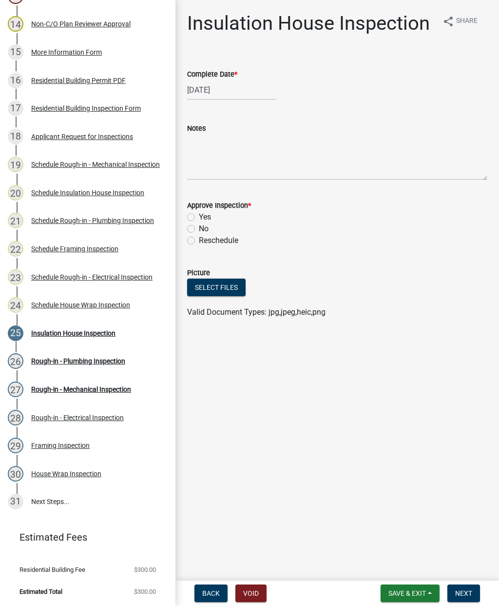
click at [199, 220] on label "Yes" at bounding box center [205, 217] width 12 height 12
click at [199, 217] on input "Yes" at bounding box center [202, 214] width 6 height 6
radio input "true"
click at [464, 594] on span "Next" at bounding box center [463, 593] width 17 height 8
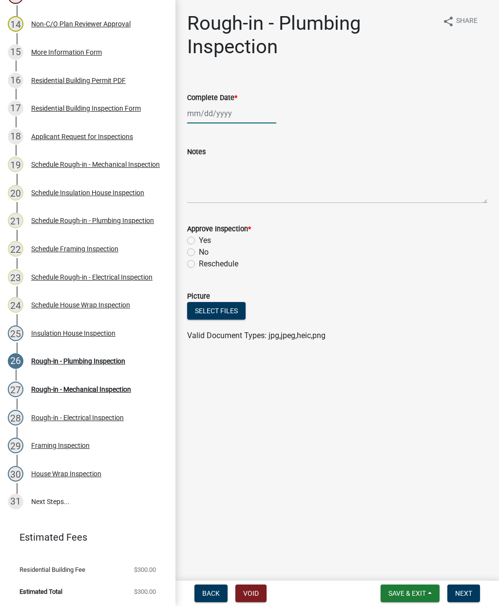
click at [219, 118] on div at bounding box center [231, 113] width 89 height 20
select select "8"
select select "2025"
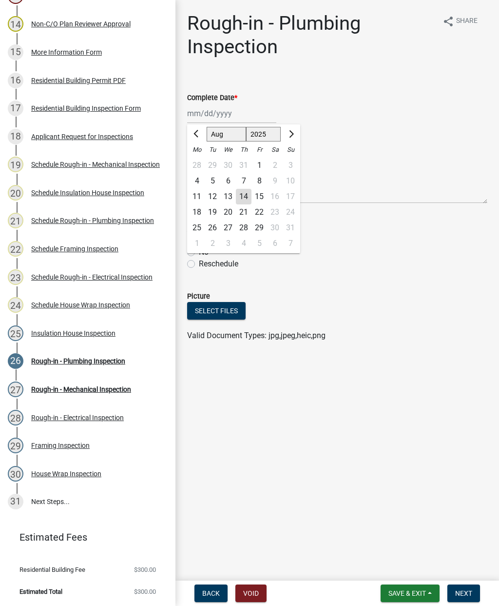
click at [246, 195] on div "14" at bounding box center [244, 197] width 16 height 16
type input "[DATE]"
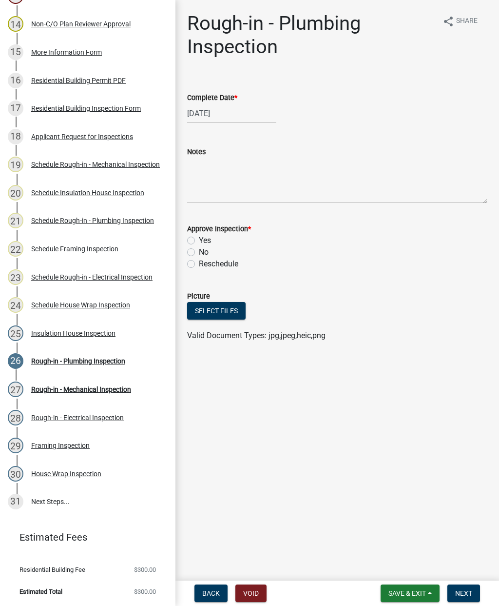
click at [199, 237] on label "Yes" at bounding box center [205, 241] width 12 height 12
click at [199, 237] on input "Yes" at bounding box center [202, 238] width 6 height 6
radio input "true"
click at [459, 591] on span "Next" at bounding box center [463, 593] width 17 height 8
click at [215, 113] on div at bounding box center [231, 113] width 89 height 20
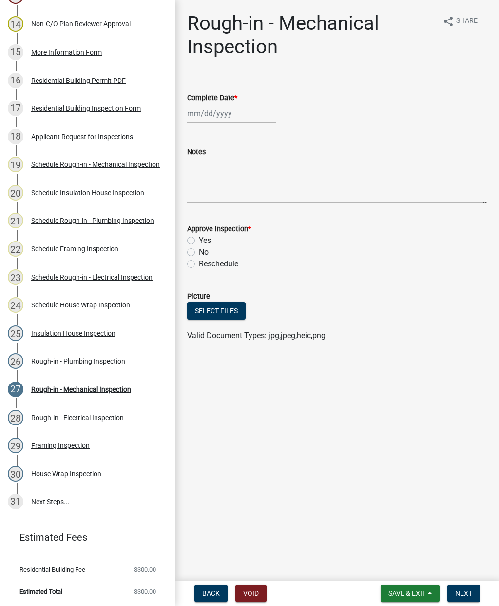
select select "8"
select select "2025"
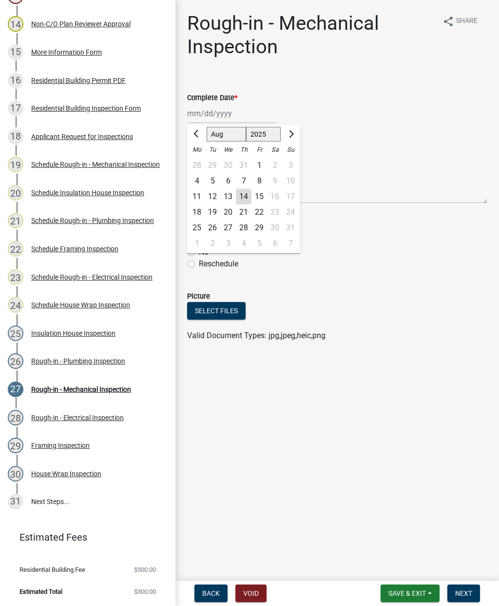
click at [244, 199] on div "14" at bounding box center [244, 197] width 16 height 16
type input "[DATE]"
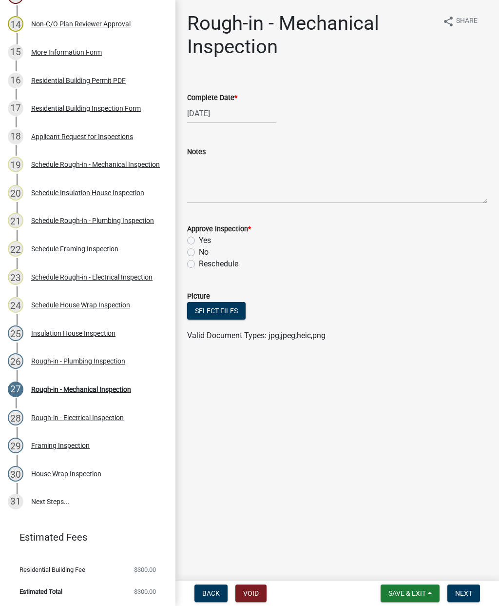
click at [199, 237] on label "Yes" at bounding box center [205, 241] width 12 height 12
click at [199, 237] on input "Yes" at bounding box center [202, 238] width 6 height 6
radio input "true"
click at [469, 592] on span "Next" at bounding box center [463, 593] width 17 height 8
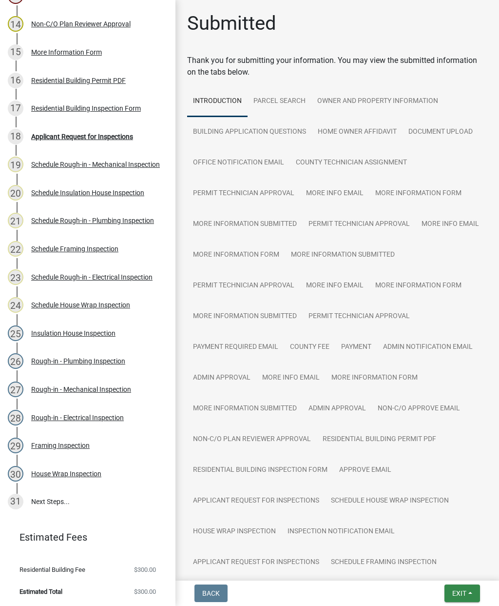
click at [457, 587] on button "Exit" at bounding box center [463, 593] width 36 height 18
click at [430, 568] on button "Save & Exit" at bounding box center [442, 567] width 78 height 23
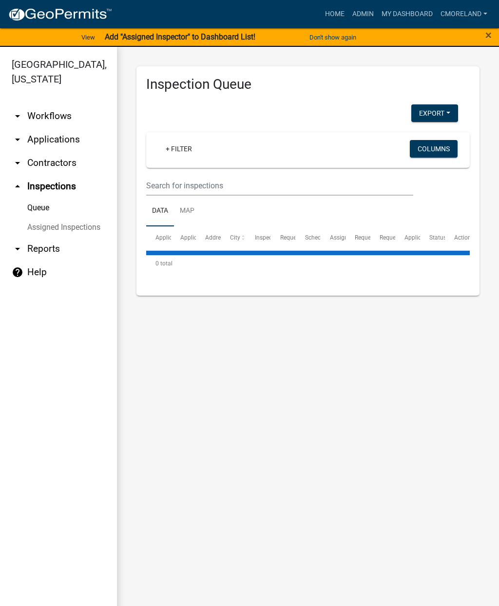
select select "2: 50"
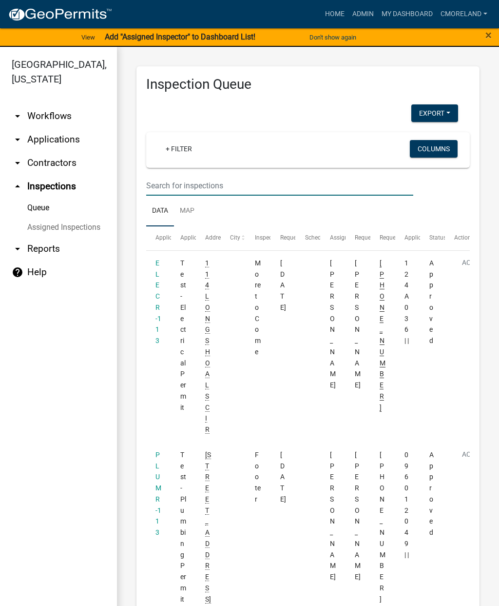
click at [183, 177] on input "text" at bounding box center [279, 186] width 267 height 20
type input "146 oak ln"
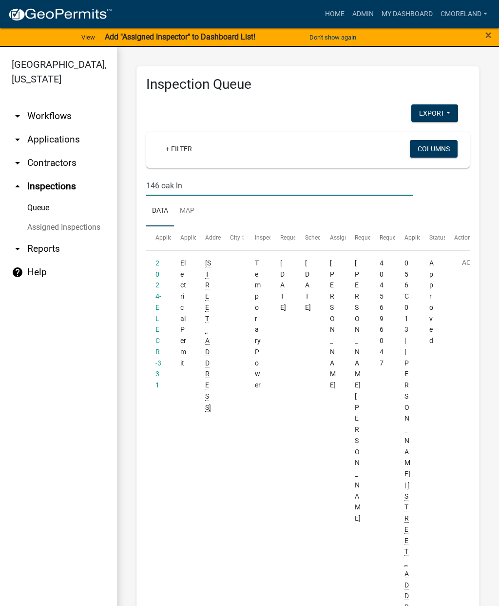
select select "2: 50"
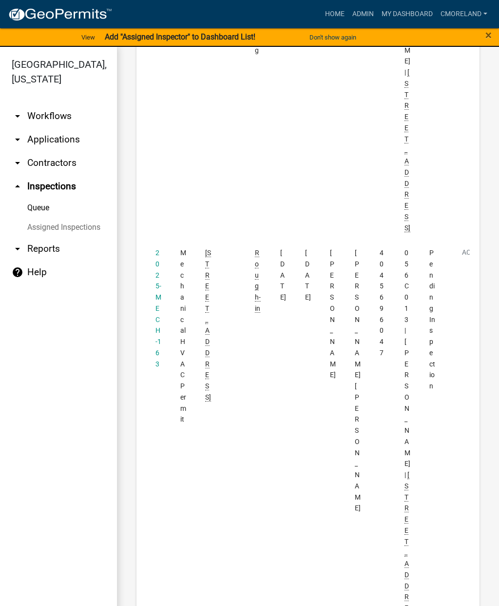
scroll to position [1218, 0]
type input "146 oak ln"
click at [158, 248] on link "2025-MECH-163" at bounding box center [159, 307] width 6 height 119
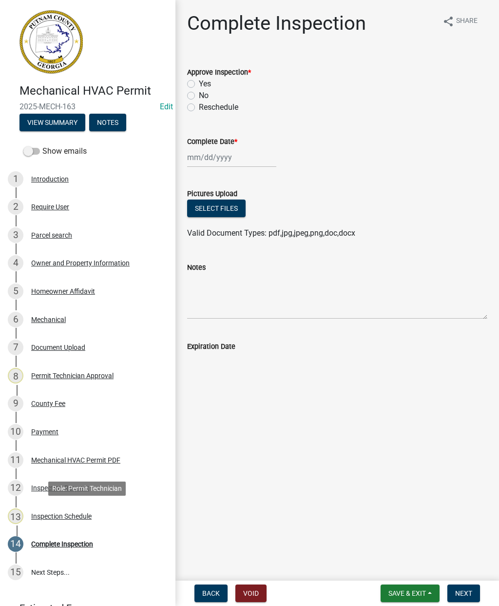
click at [63, 516] on div "Inspection Schedule" at bounding box center [61, 516] width 60 height 7
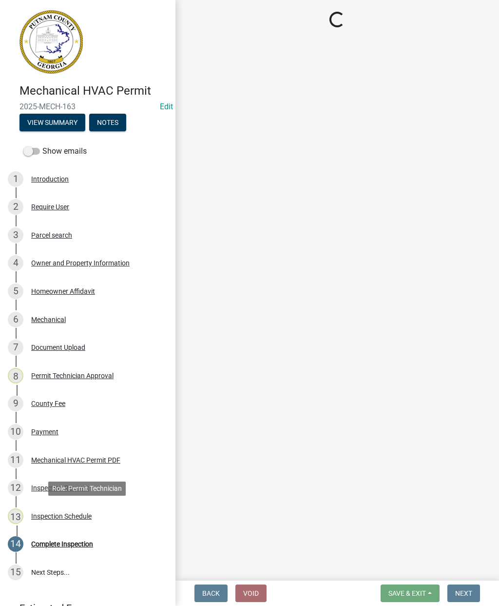
select select "a0ea4169-8540-4a2c-b9f4-cf4c1ffdeb95"
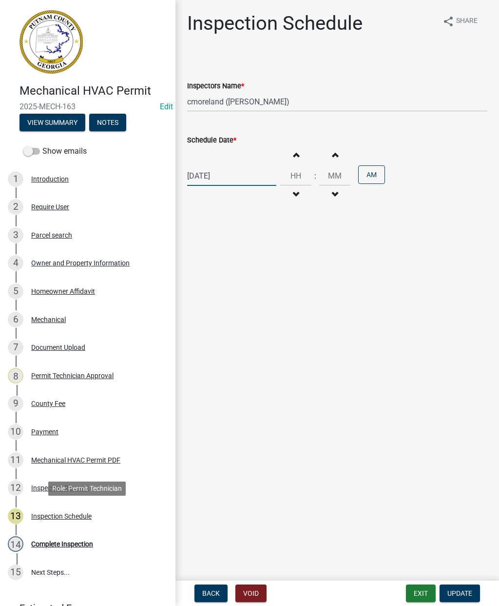
click at [240, 176] on div "[DATE]" at bounding box center [231, 176] width 89 height 20
select select "7"
select select "2025"
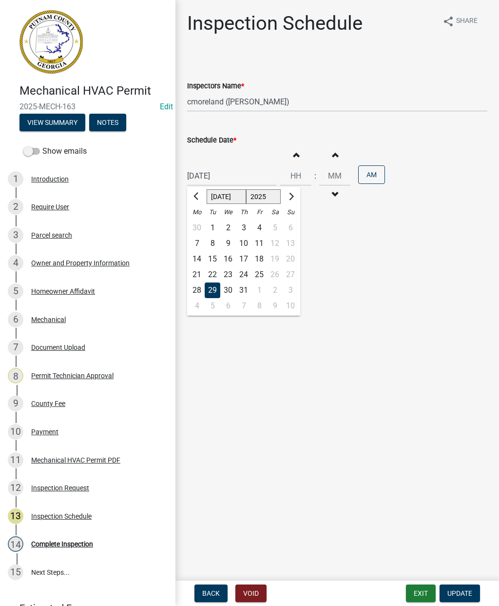
click at [292, 200] on button "Next month" at bounding box center [291, 197] width 12 height 16
select select "8"
click at [246, 257] on div "14" at bounding box center [244, 259] width 16 height 16
type input "[DATE]"
click at [458, 591] on span "Update" at bounding box center [460, 593] width 25 height 8
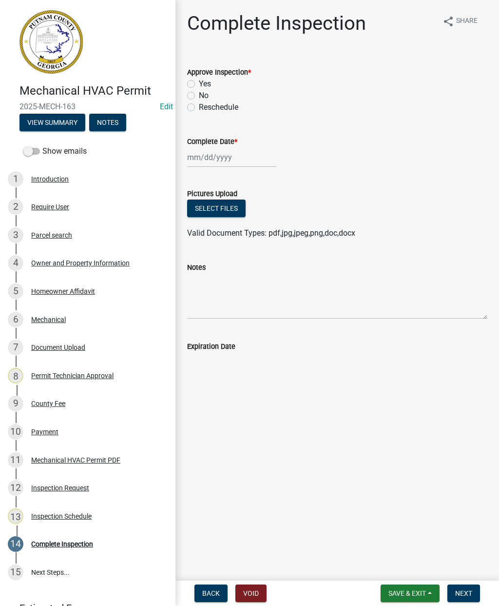
click at [199, 80] on label "Yes" at bounding box center [205, 84] width 12 height 12
click at [199, 80] on input "Yes" at bounding box center [202, 81] width 6 height 6
radio input "true"
click at [206, 156] on div at bounding box center [231, 157] width 89 height 20
select select "8"
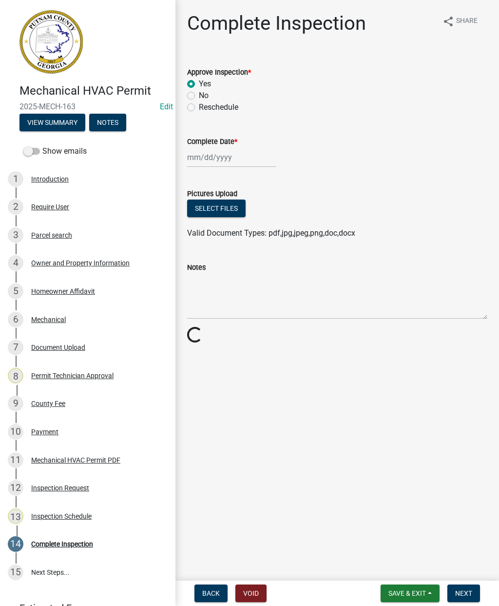
select select "2025"
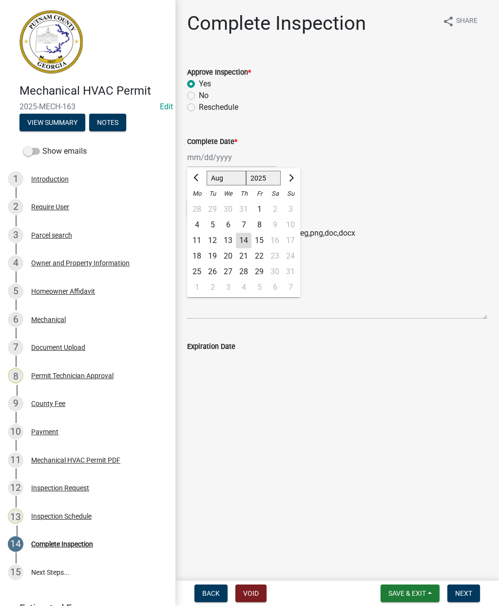
click at [246, 237] on div "14" at bounding box center [244, 241] width 16 height 16
type input "[DATE]"
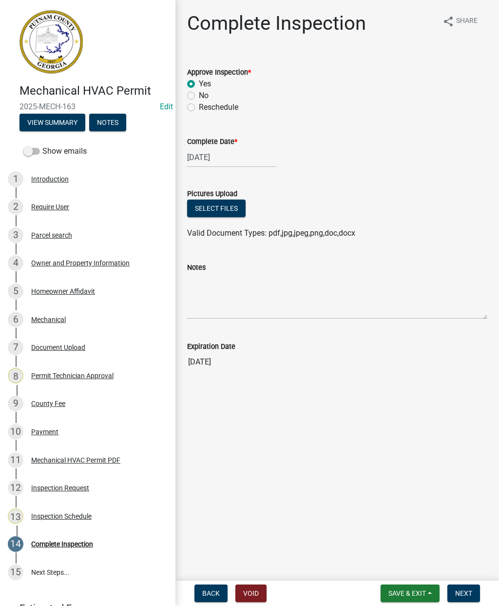
click at [462, 585] on button "Next" at bounding box center [464, 593] width 33 height 18
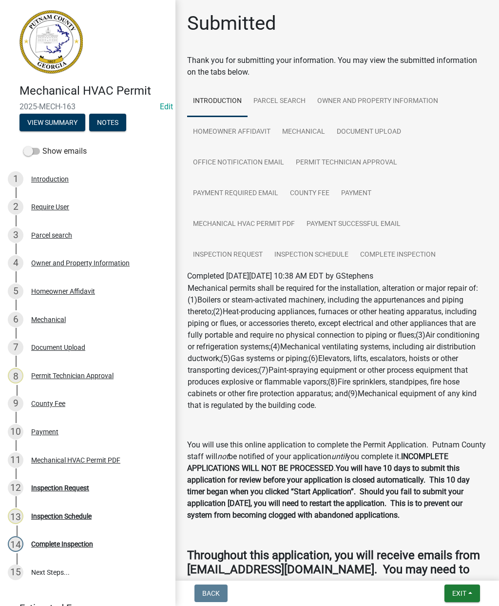
click at [460, 589] on span "Exit" at bounding box center [460, 593] width 14 height 8
click at [434, 565] on button "Save & Exit" at bounding box center [442, 567] width 78 height 23
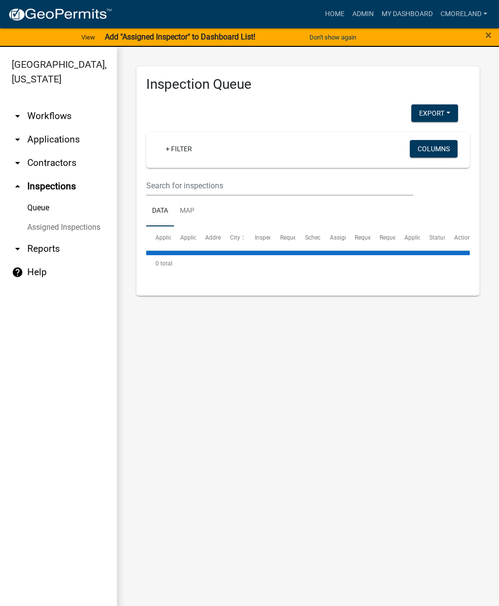
select select "2: 50"
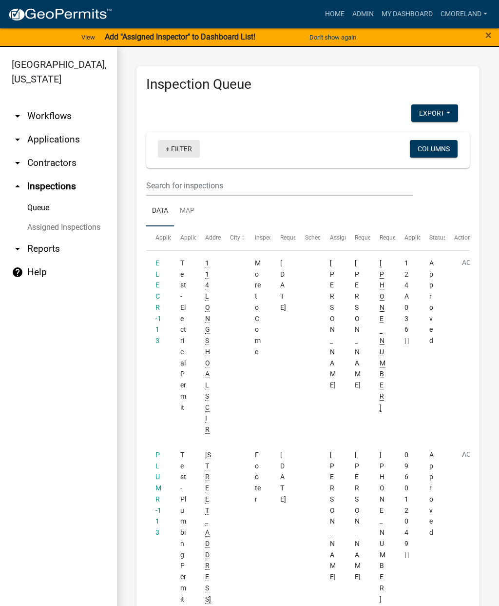
click at [185, 149] on link "+ Filter" at bounding box center [179, 149] width 42 height 18
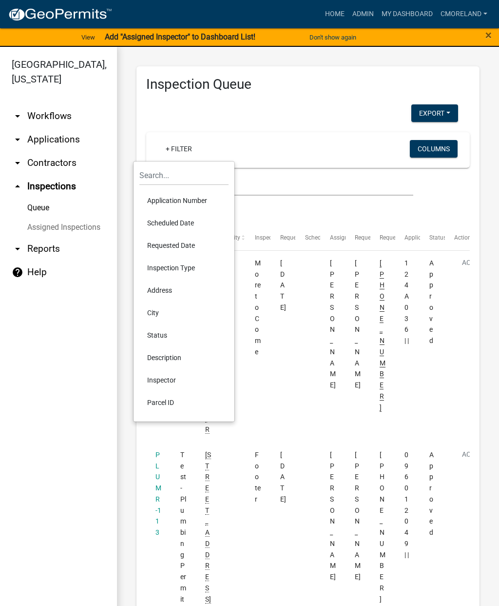
click at [170, 223] on li "Scheduled Date" at bounding box center [183, 223] width 89 height 22
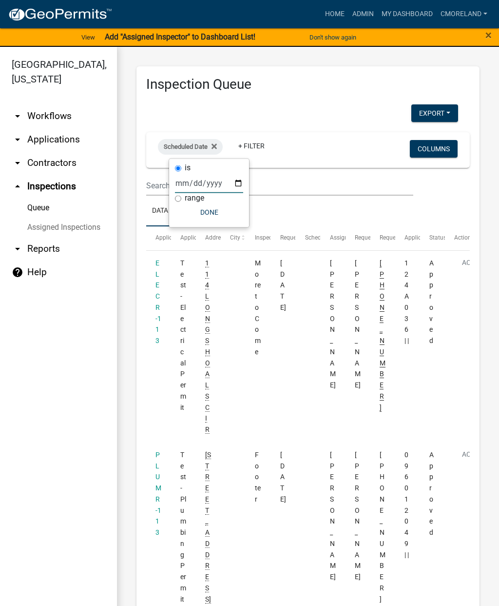
click at [199, 183] on input "date" at bounding box center [209, 183] width 68 height 20
type input "[DATE]"
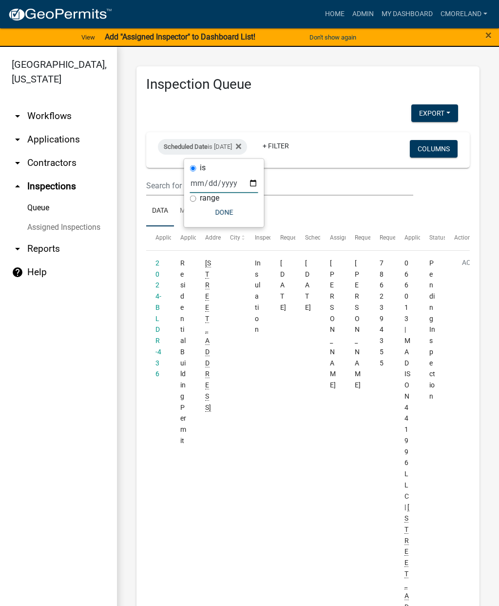
click at [222, 208] on button "Done" at bounding box center [224, 212] width 68 height 18
click at [297, 145] on link "+ Filter" at bounding box center [276, 146] width 42 height 18
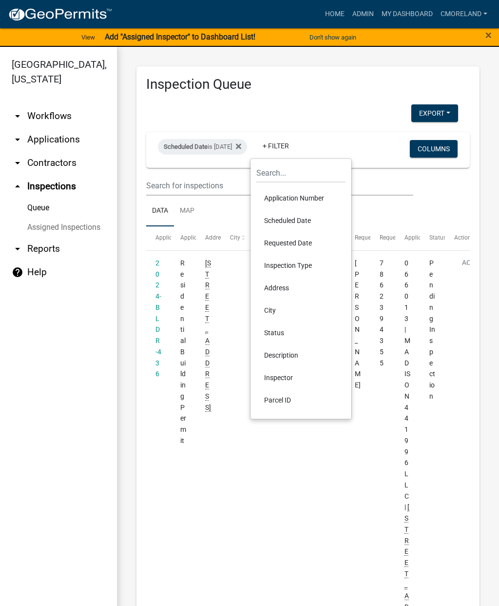
click at [285, 372] on li "Inspector" at bounding box center [300, 377] width 89 height 22
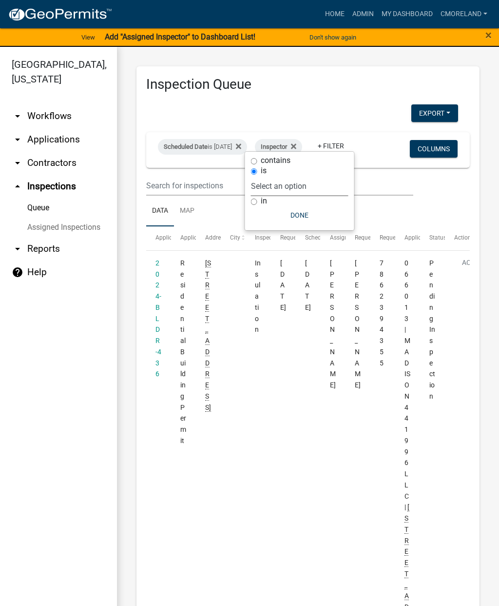
click at [332, 188] on select "Select an option None [PERSON_NAME] [PERSON_NAME] [PERSON_NAME] [PERSON_NAME] […" at bounding box center [300, 186] width 98 height 20
select select "a0ea4169-8540-4a2c-b9f4-cf4c1ffdeb95"
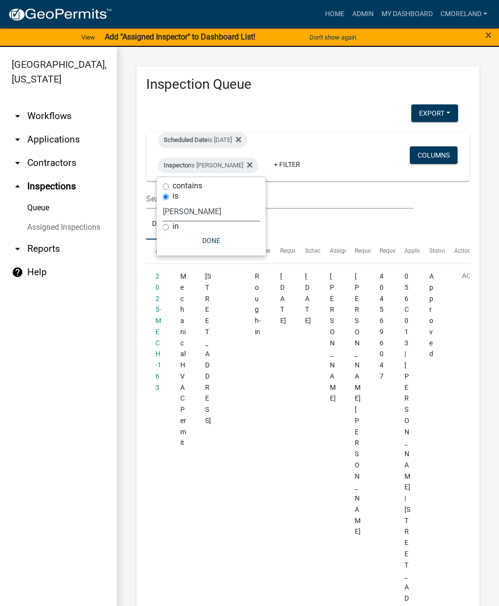
click at [219, 238] on button "Done" at bounding box center [212, 241] width 98 height 18
click at [253, 166] on fa-icon at bounding box center [247, 166] width 9 height 16
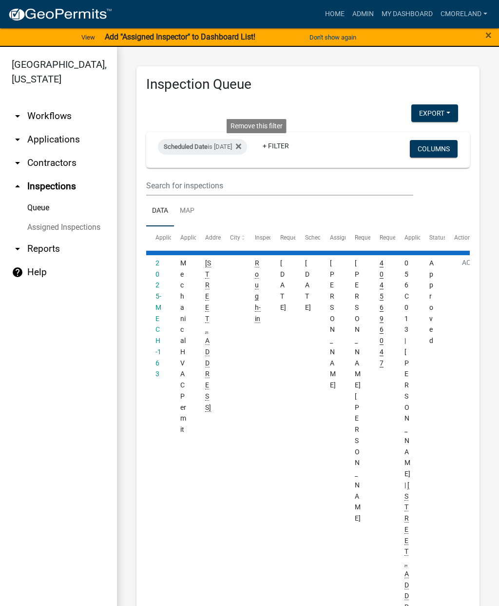
click at [241, 142] on icon at bounding box center [238, 146] width 5 height 8
select select "2: 50"
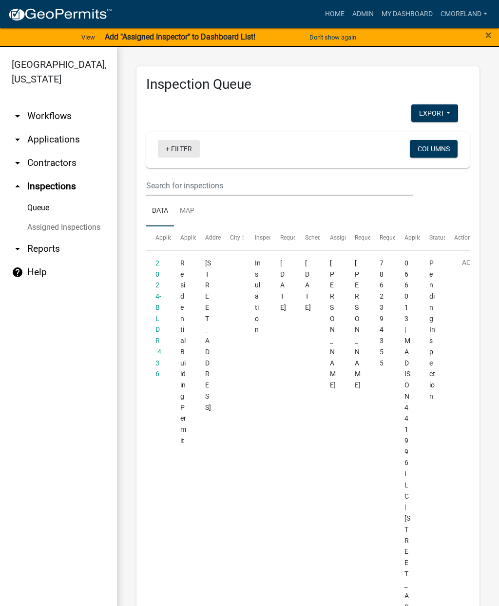
click at [185, 150] on link "+ Filter" at bounding box center [179, 149] width 42 height 18
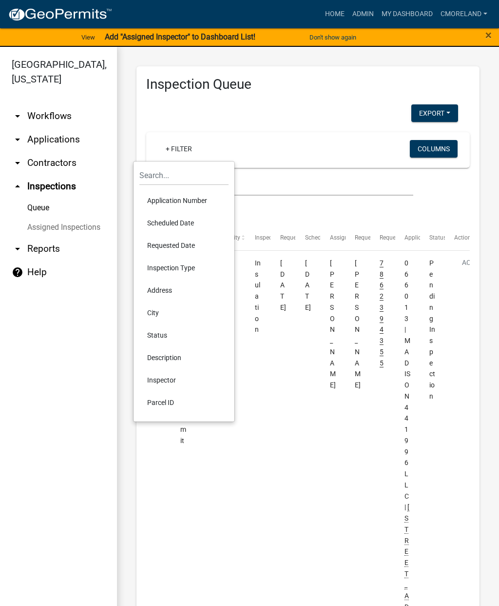
click at [171, 226] on li "Scheduled Date" at bounding box center [183, 223] width 89 height 22
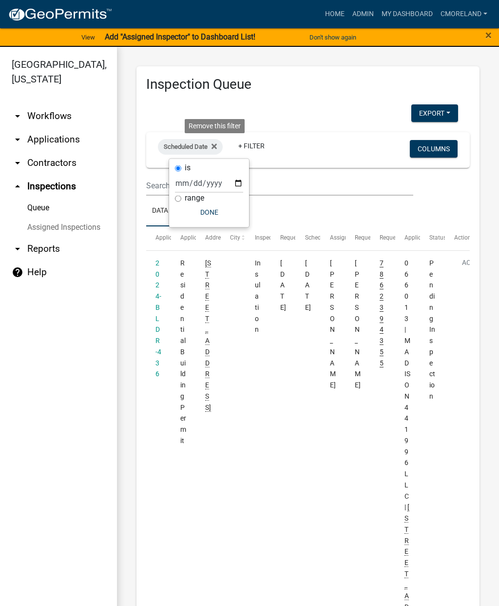
click at [216, 153] on fa-icon at bounding box center [212, 147] width 9 height 16
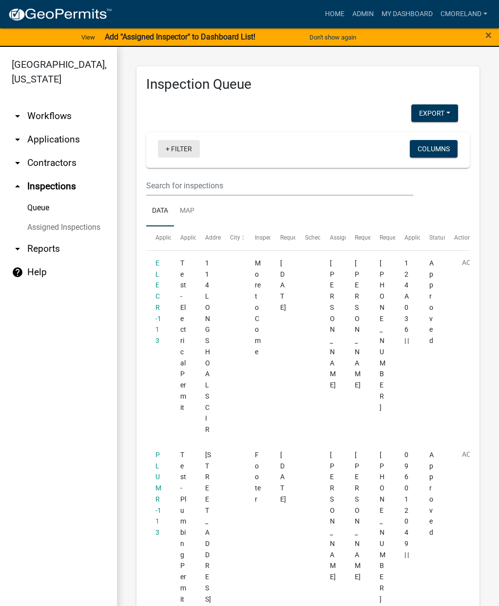
click at [185, 154] on link "+ Filter" at bounding box center [179, 149] width 42 height 18
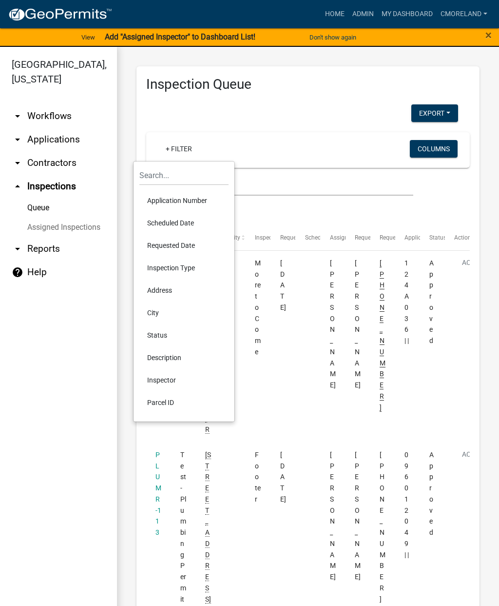
click at [170, 247] on li "Requested Date" at bounding box center [183, 245] width 89 height 22
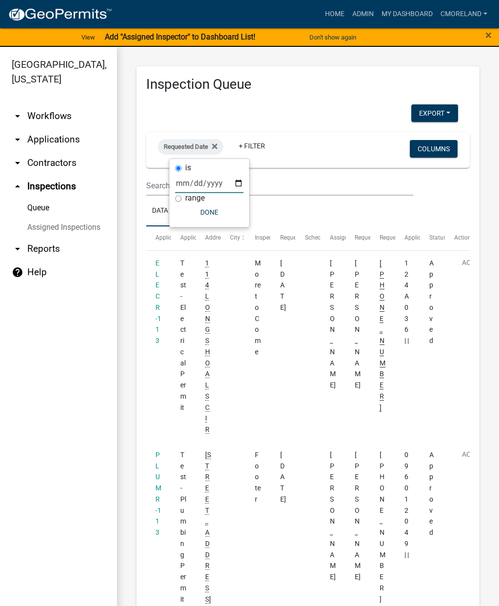
click at [203, 182] on input "date" at bounding box center [210, 183] width 68 height 20
type input "[DATE]"
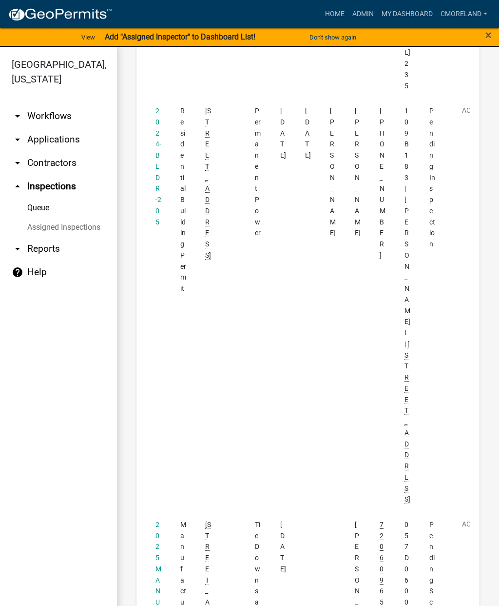
scroll to position [4172, 0]
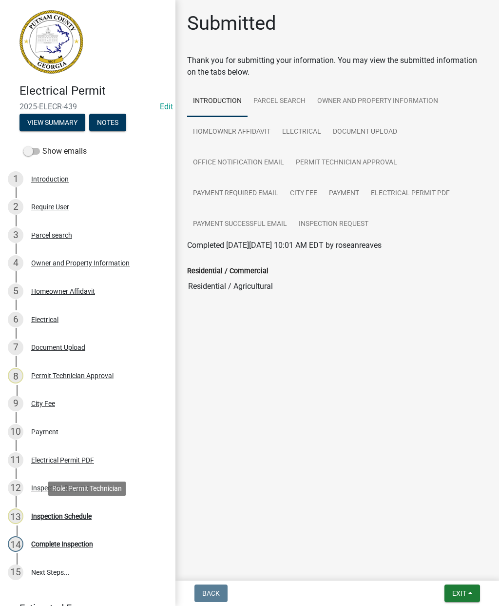
click at [56, 516] on div "Inspection Schedule" at bounding box center [61, 516] width 60 height 7
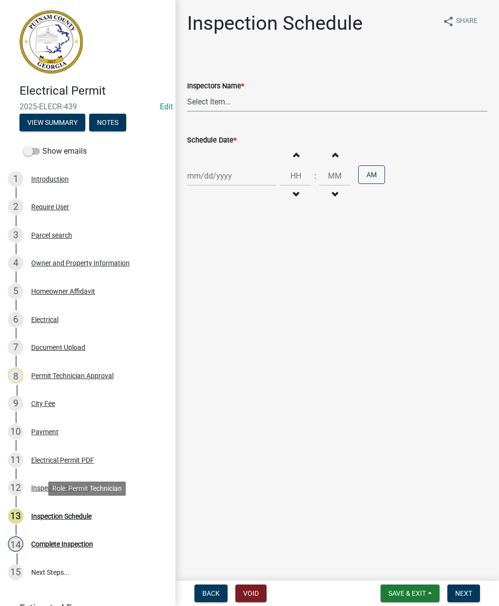
click at [226, 100] on select "Select Item... mrivera ([PERSON_NAME]) jstokes ([PERSON_NAME]) asmith105 ([PERS…" at bounding box center [337, 102] width 300 height 20
select select "a0ea4169-8540-4a2c-b9f4-cf4c1ffdeb95"
click at [213, 178] on div at bounding box center [231, 176] width 89 height 20
select select "8"
select select "2025"
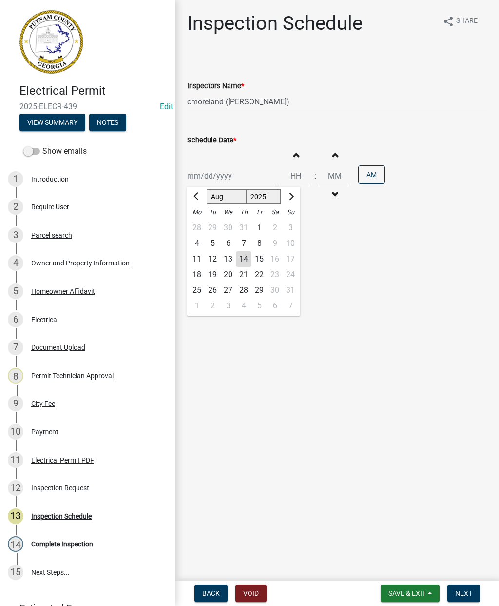
click at [246, 258] on div "14" at bounding box center [244, 259] width 16 height 16
type input "[DATE]"
click at [460, 595] on span "Next" at bounding box center [463, 593] width 17 height 8
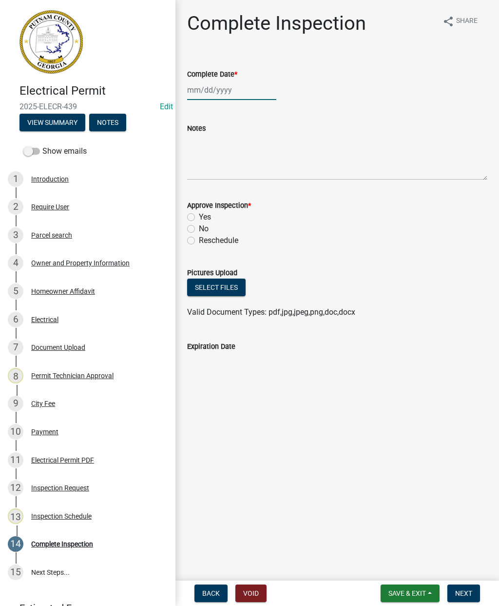
click at [218, 87] on div at bounding box center [231, 90] width 89 height 20
select select "8"
select select "2025"
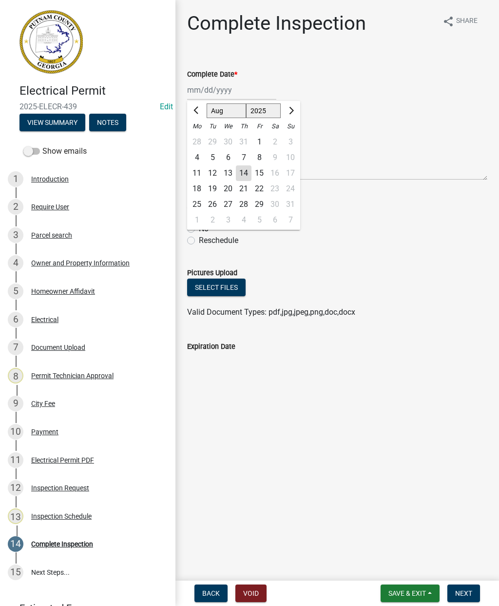
click at [249, 178] on div "14" at bounding box center [244, 173] width 16 height 16
type input "[DATE]"
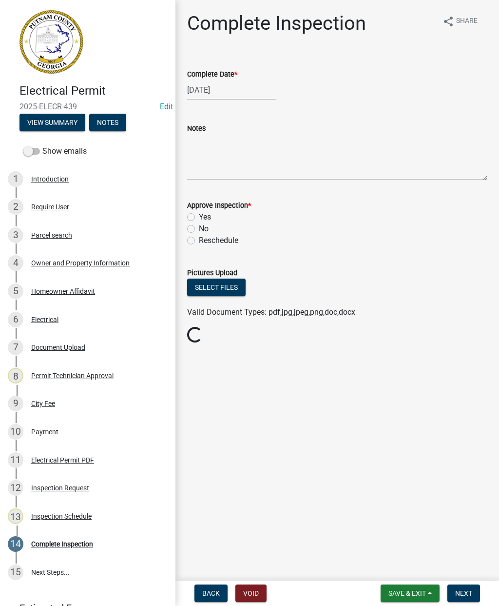
click at [199, 216] on label "Yes" at bounding box center [205, 217] width 12 height 12
click at [199, 216] on input "Yes" at bounding box center [202, 214] width 6 height 6
radio input "true"
click at [463, 589] on span "Next" at bounding box center [463, 593] width 17 height 8
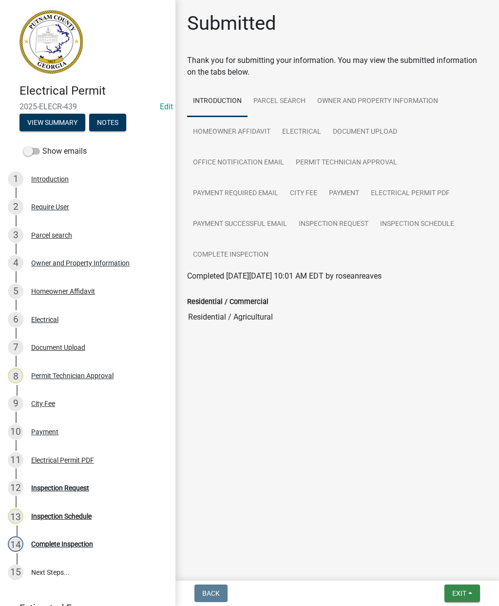
click at [456, 592] on span "Exit" at bounding box center [460, 593] width 14 height 8
click at [441, 565] on button "Save & Exit" at bounding box center [442, 567] width 78 height 23
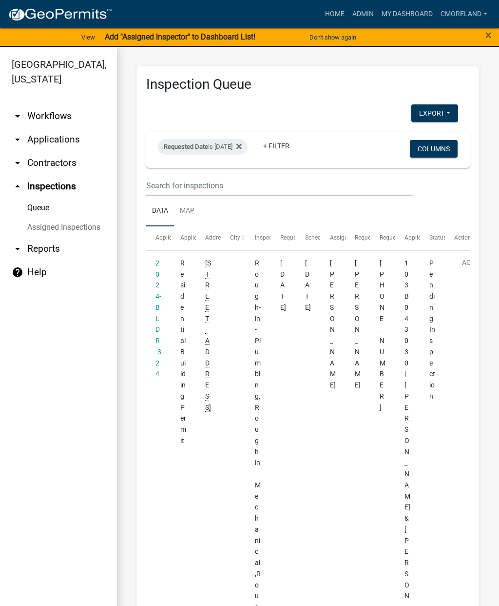
click at [242, 148] on icon at bounding box center [239, 146] width 5 height 5
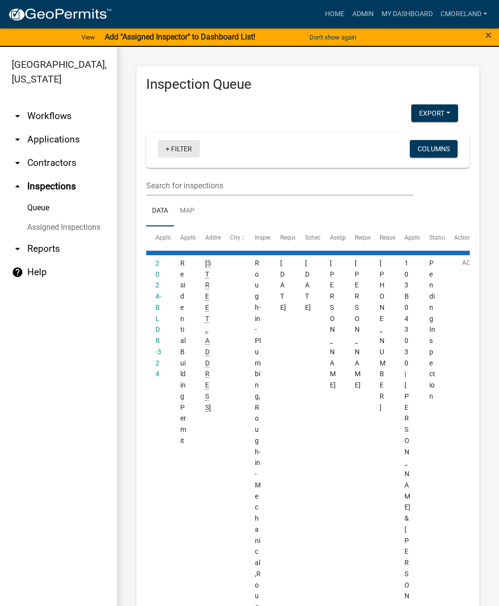
click at [191, 148] on link "+ Filter" at bounding box center [179, 149] width 42 height 18
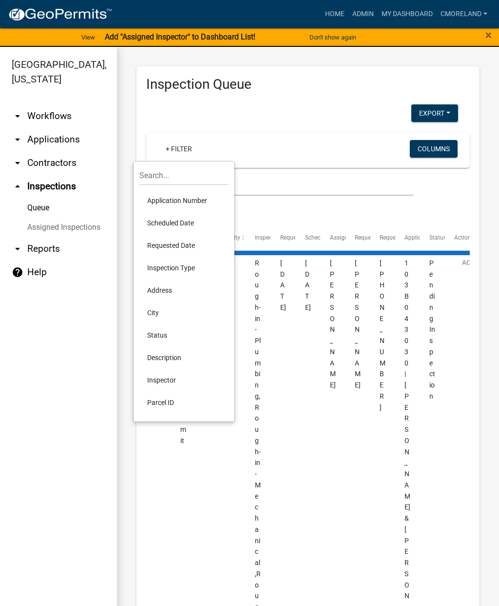
click at [169, 222] on li "Scheduled Date" at bounding box center [183, 223] width 89 height 22
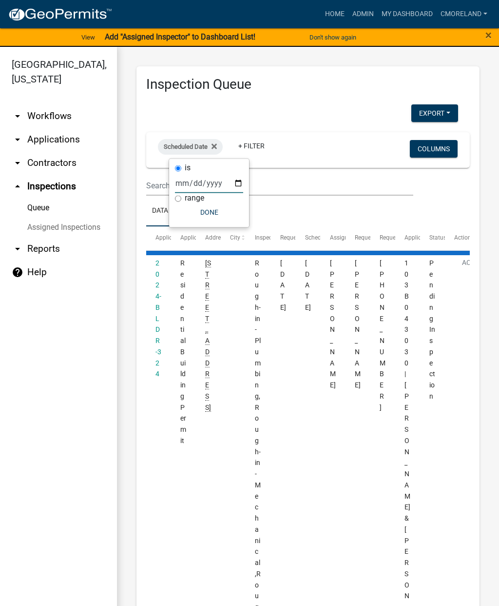
click at [201, 182] on input "date" at bounding box center [209, 183] width 68 height 20
type input "[DATE]"
select select "2: 50"
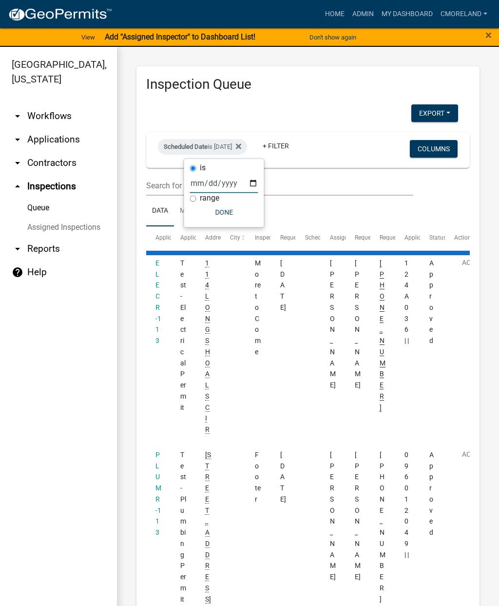
click at [219, 216] on button "Done" at bounding box center [224, 212] width 68 height 18
click at [297, 145] on link "+ Filter" at bounding box center [276, 146] width 42 height 18
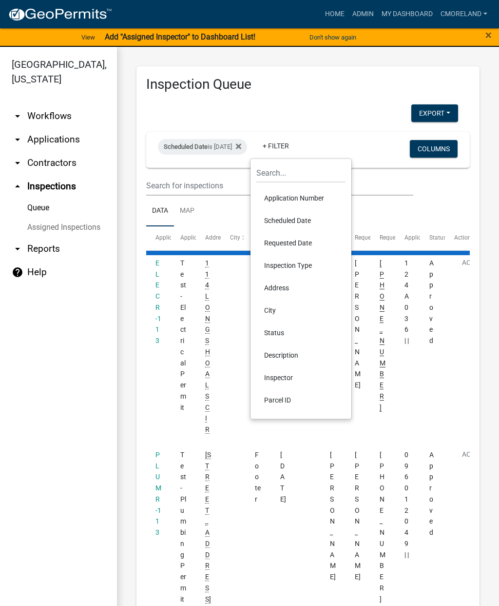
click at [283, 372] on li "Inspector" at bounding box center [300, 377] width 89 height 22
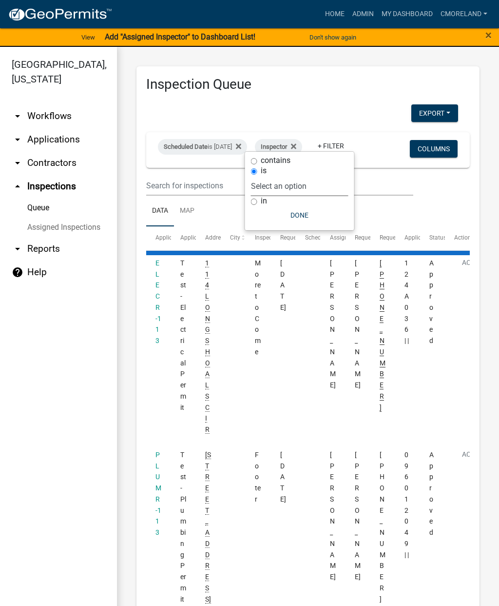
click at [329, 180] on select "Select an option None [PERSON_NAME] [PERSON_NAME] [PERSON_NAME] [PERSON_NAME] […" at bounding box center [300, 186] width 98 height 20
select select "a0ea4169-8540-4a2c-b9f4-cf4c1ffdeb95"
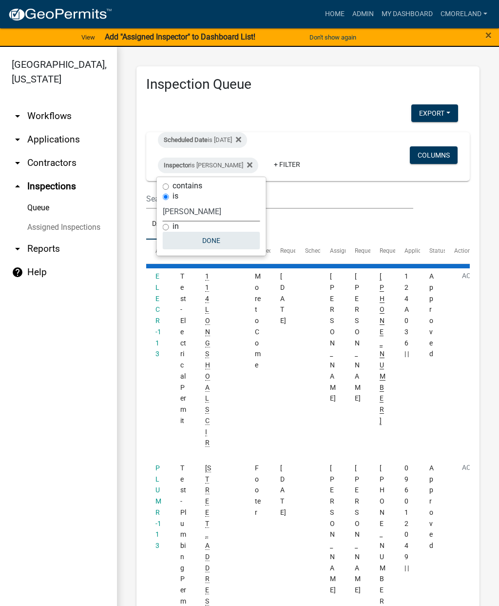
click at [213, 237] on button "Done" at bounding box center [212, 241] width 98 height 18
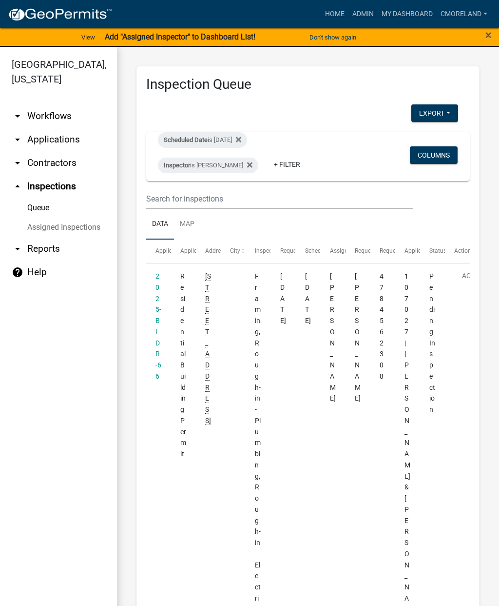
select select "2: 50"
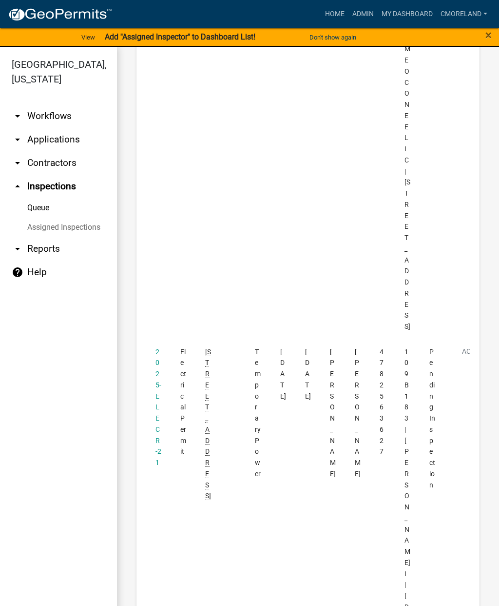
scroll to position [3070, 0]
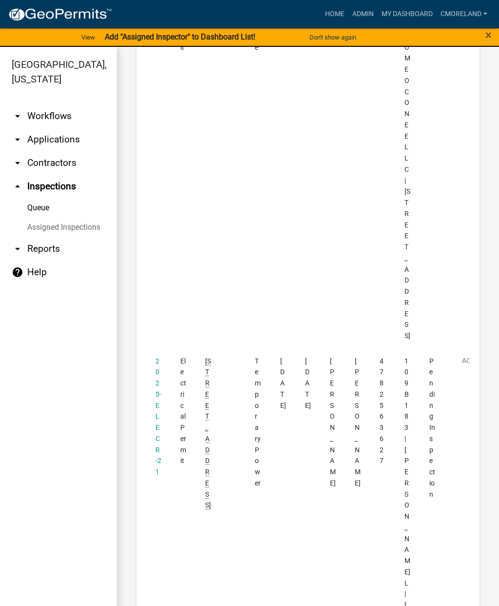
click at [158, 357] on link "2025-ELECR-21" at bounding box center [159, 416] width 6 height 119
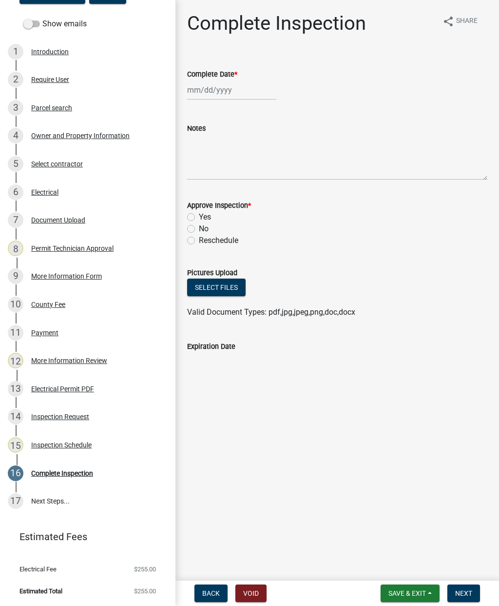
scroll to position [127, 0]
click at [60, 420] on div "Inspection Request" at bounding box center [60, 417] width 58 height 7
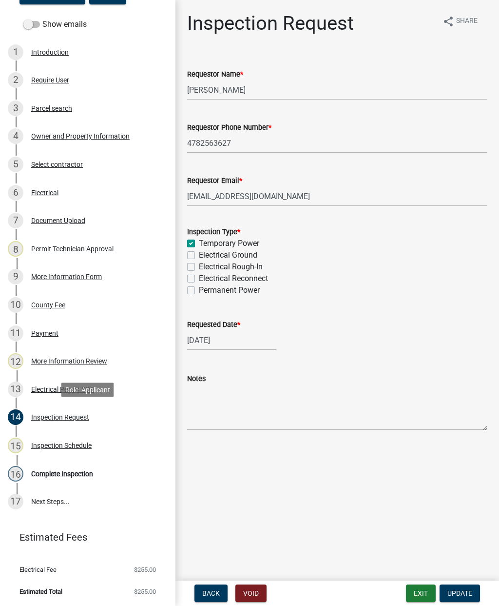
click at [199, 289] on label "Permanent Power" at bounding box center [229, 290] width 61 height 12
click at [199, 289] on input "Permanent Power" at bounding box center [202, 287] width 6 height 6
checkbox input "true"
checkbox input "false"
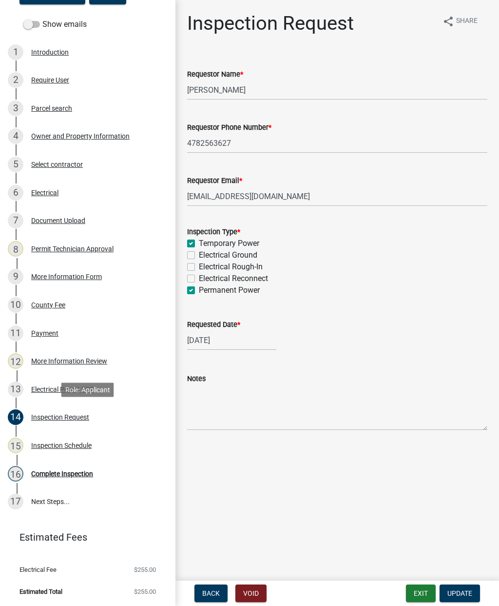
checkbox input "false"
checkbox input "true"
click at [199, 241] on label "Temporary Power" at bounding box center [229, 243] width 60 height 12
click at [199, 241] on input "Temporary Power" at bounding box center [202, 240] width 6 height 6
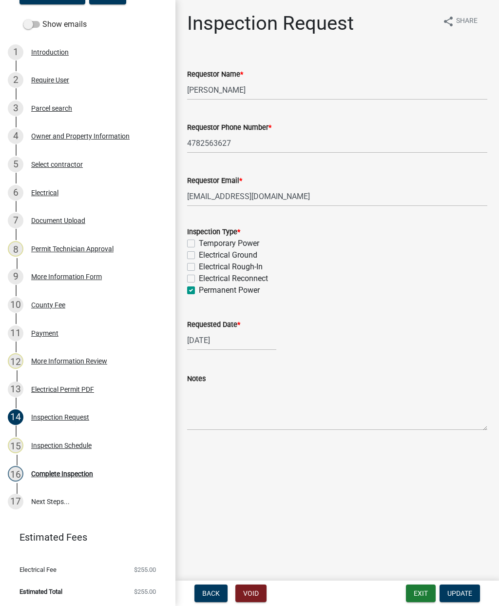
checkbox input "false"
checkbox input "true"
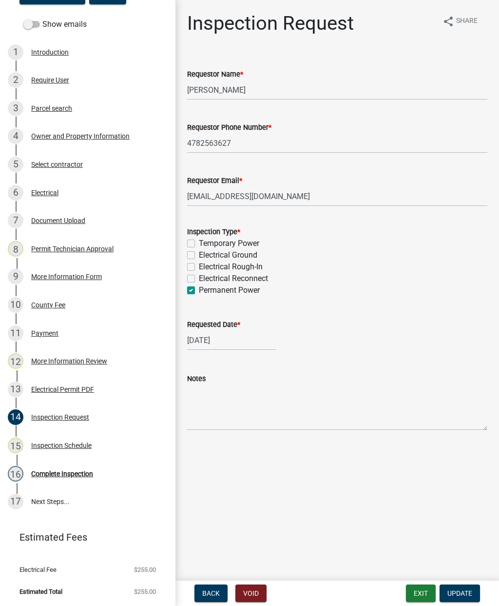
click at [468, 589] on span "Update" at bounding box center [460, 593] width 25 height 8
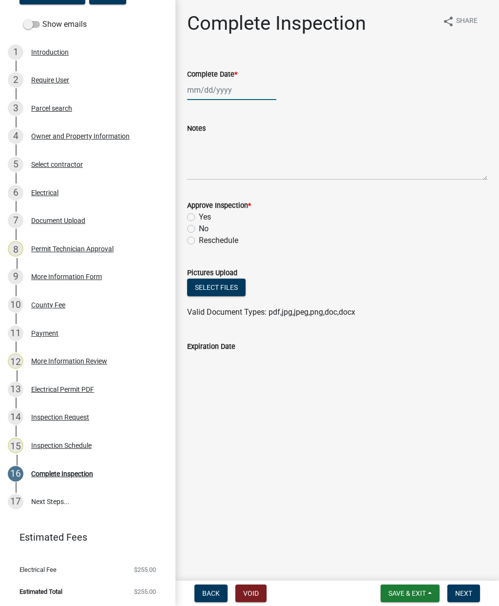
click at [209, 89] on div at bounding box center [231, 90] width 89 height 20
select select "8"
select select "2025"
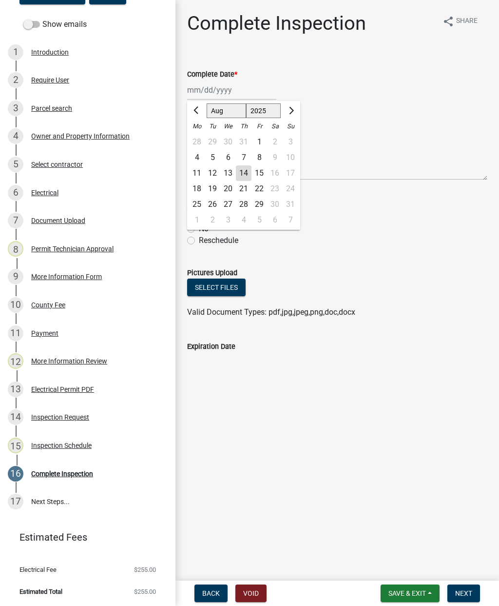
click at [246, 174] on div "14" at bounding box center [244, 173] width 16 height 16
type input "[DATE]"
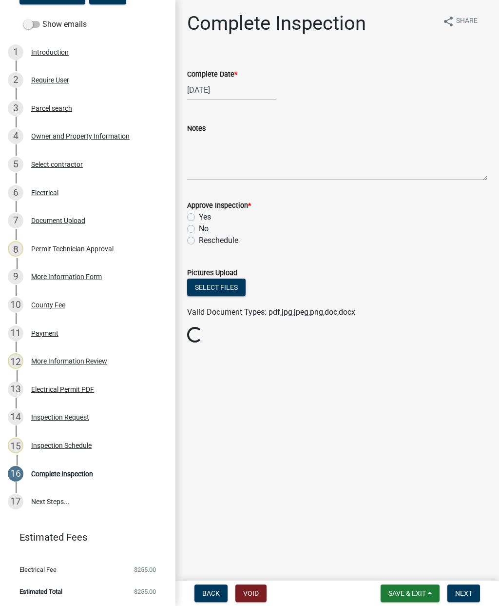
click at [199, 220] on label "Yes" at bounding box center [205, 217] width 12 height 12
click at [199, 217] on input "Yes" at bounding box center [202, 214] width 6 height 6
radio input "true"
click at [463, 586] on button "Next" at bounding box center [464, 593] width 33 height 18
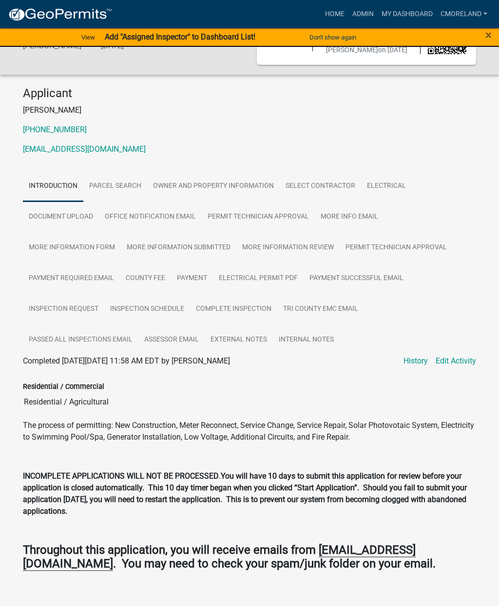
scroll to position [78, 0]
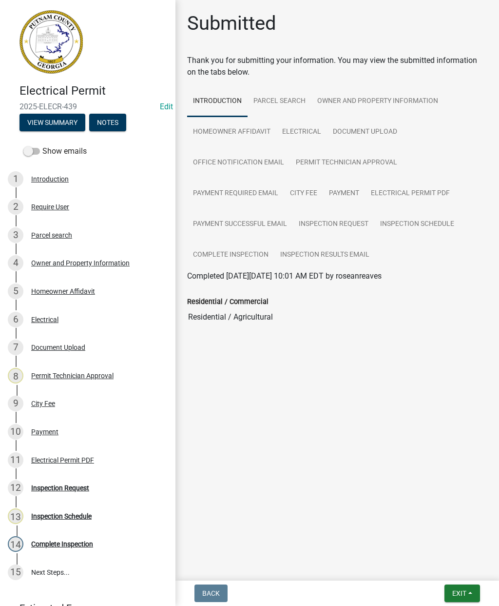
click at [458, 593] on span "Exit" at bounding box center [460, 593] width 14 height 8
click at [424, 571] on button "Save & Exit" at bounding box center [442, 567] width 78 height 23
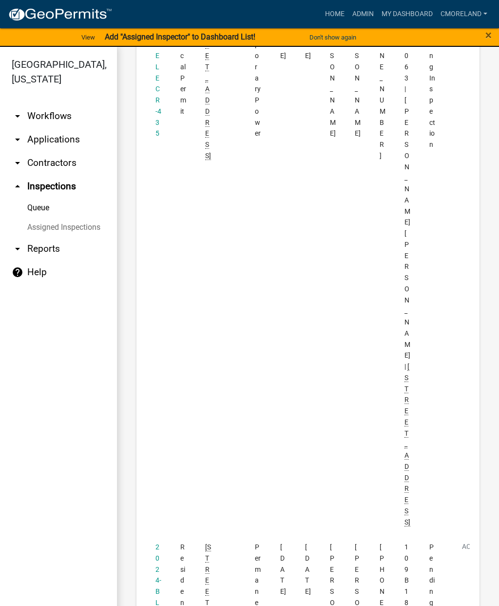
scroll to position [3844, 0]
click at [158, 542] on link "2024-BLDR-205" at bounding box center [159, 601] width 6 height 119
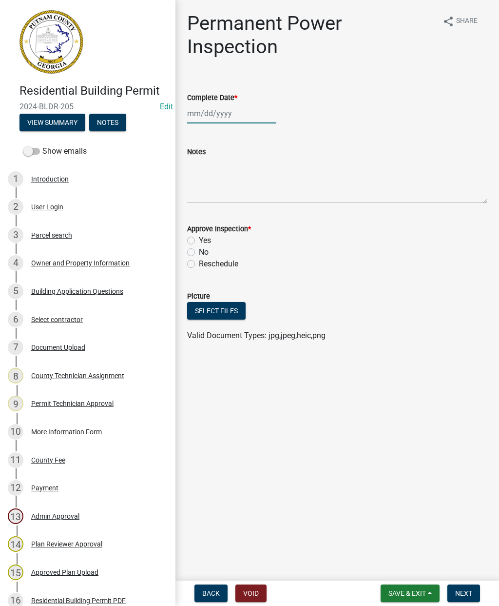
click at [212, 111] on div at bounding box center [231, 113] width 89 height 20
select select "8"
select select "2025"
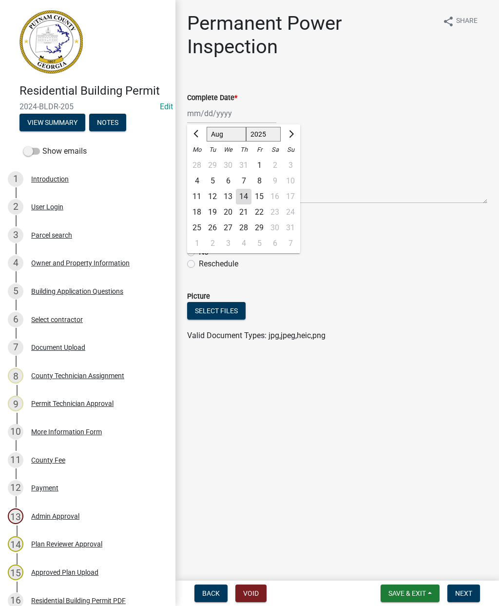
click at [243, 195] on div "14" at bounding box center [244, 197] width 16 height 16
type input "[DATE]"
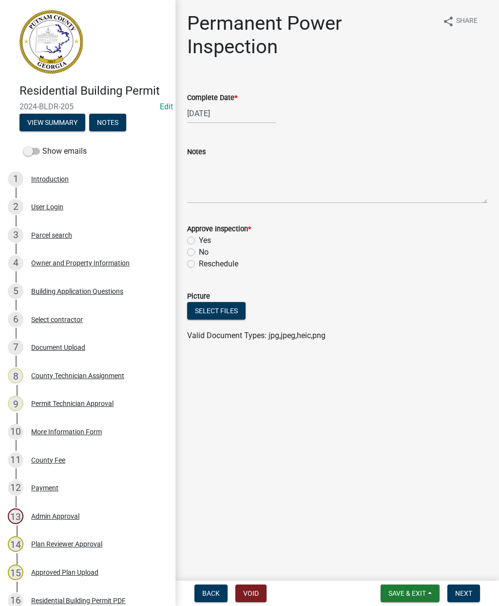
click at [199, 244] on label "Yes" at bounding box center [205, 241] width 12 height 12
click at [199, 241] on input "Yes" at bounding box center [202, 238] width 6 height 6
radio input "true"
click at [464, 589] on span "Next" at bounding box center [463, 593] width 17 height 8
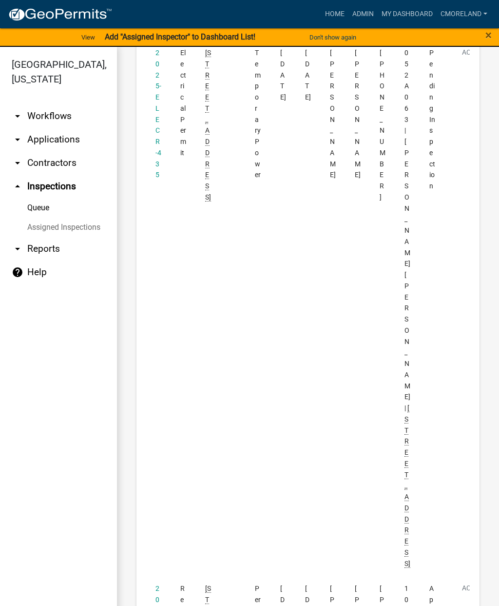
scroll to position [3803, 0]
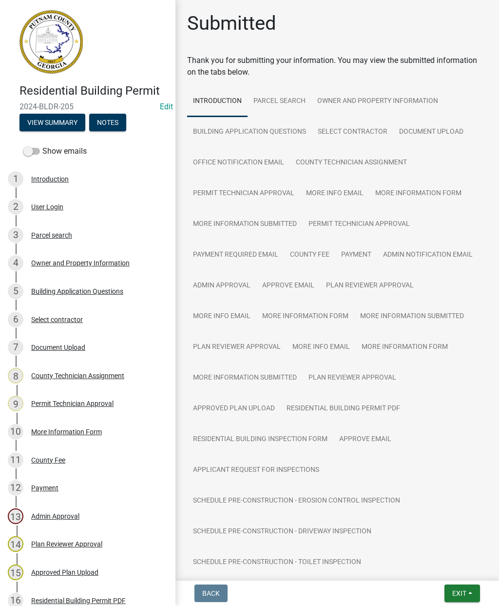
click at [469, 589] on button "Exit" at bounding box center [463, 593] width 36 height 18
click at [443, 570] on button "Save & Exit" at bounding box center [442, 567] width 78 height 23
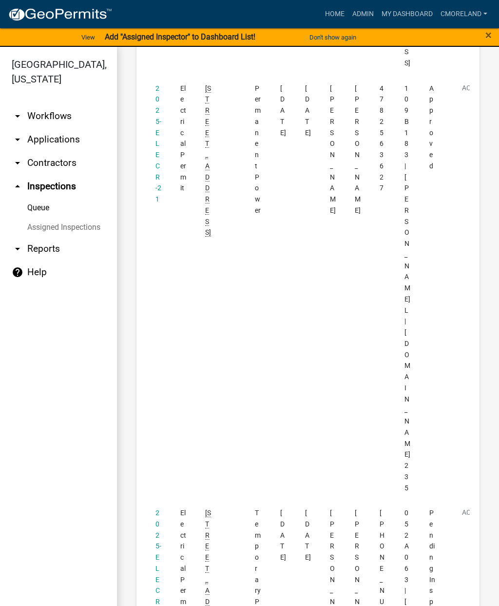
scroll to position [3354, 0]
